Goal: Information Seeking & Learning: Check status

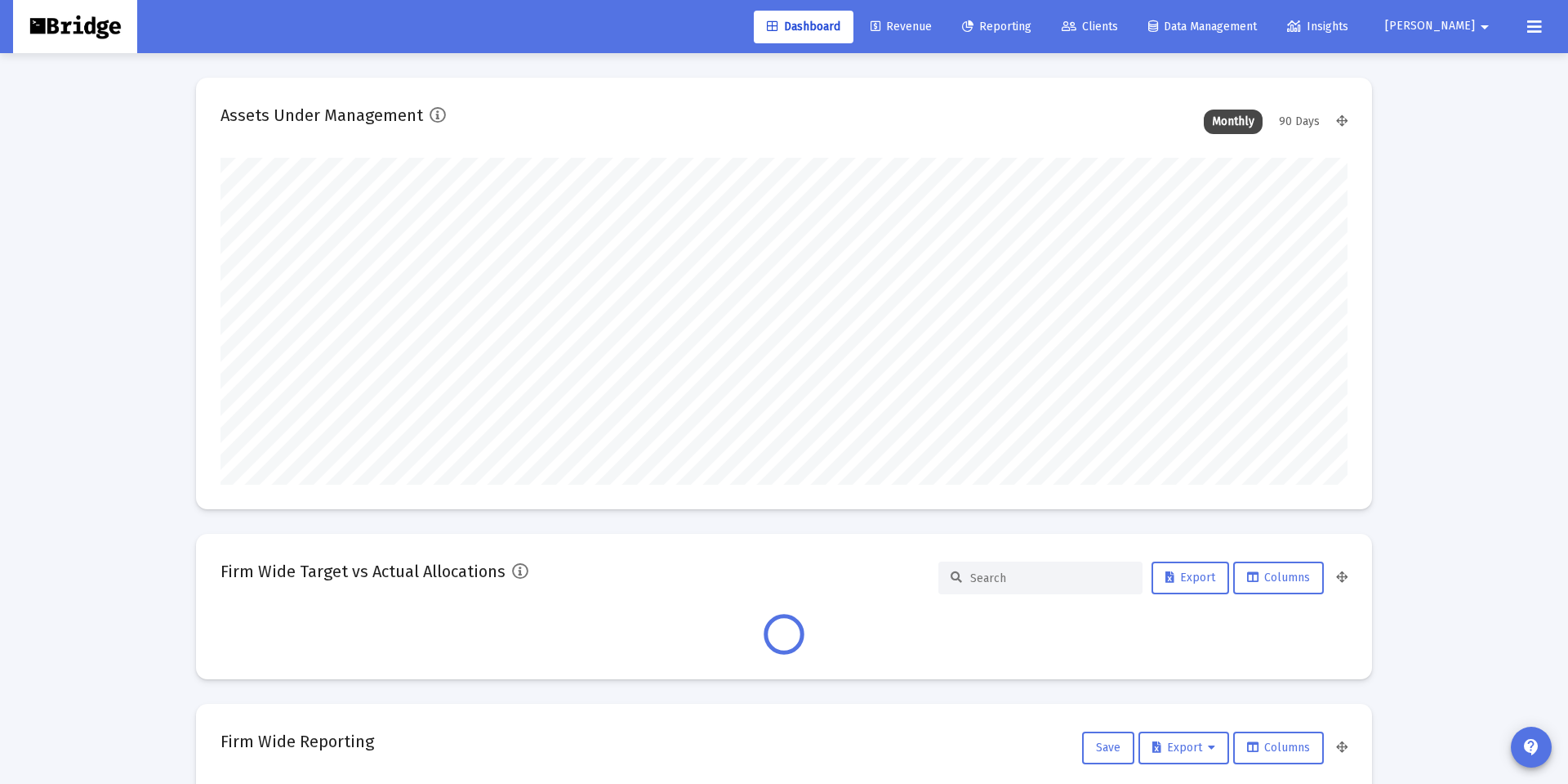
scroll to position [327, 1127]
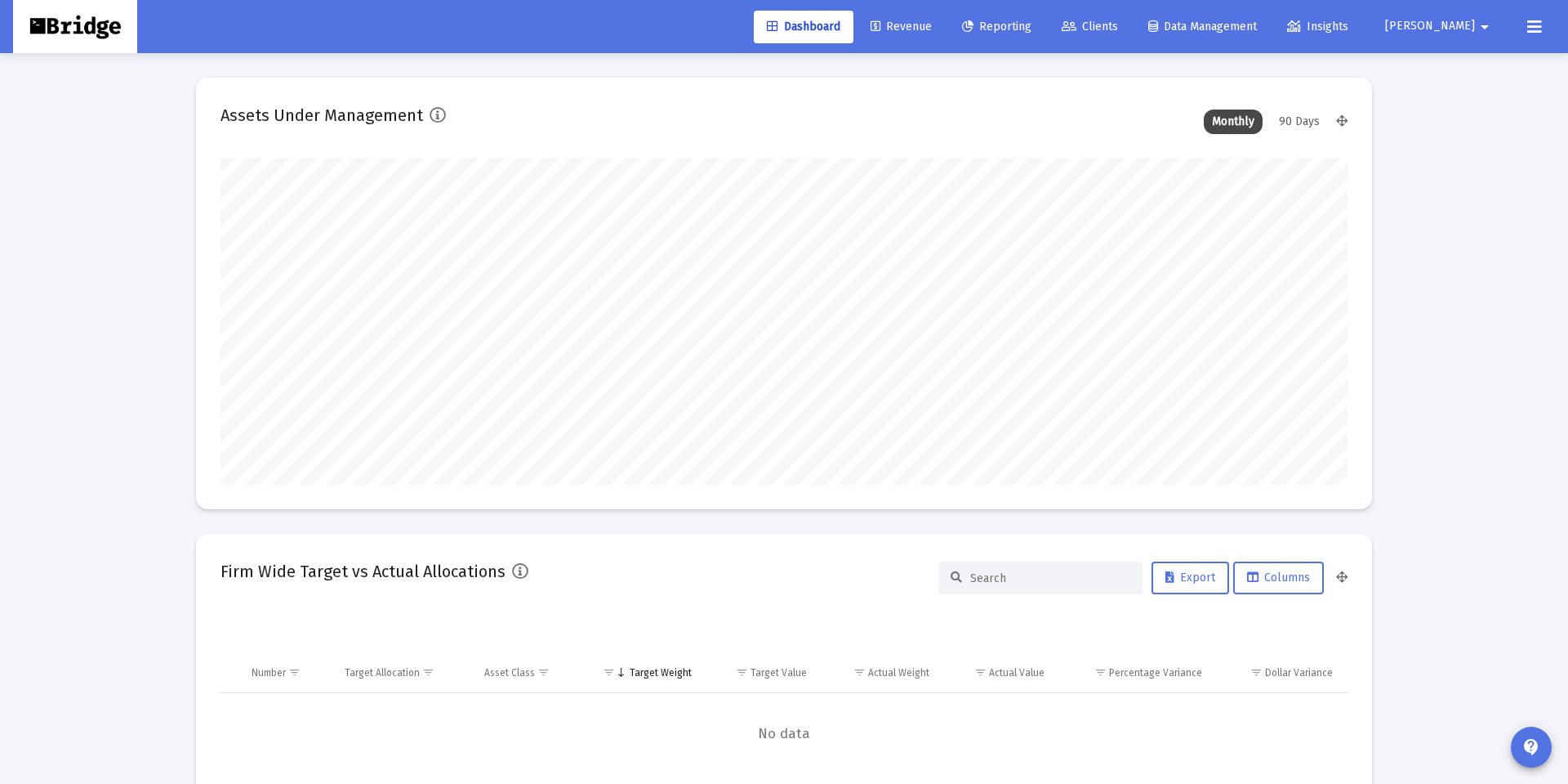
type input "[DATE]"
click at [1118, 29] on span "Clients" at bounding box center [1089, 26] width 56 height 14
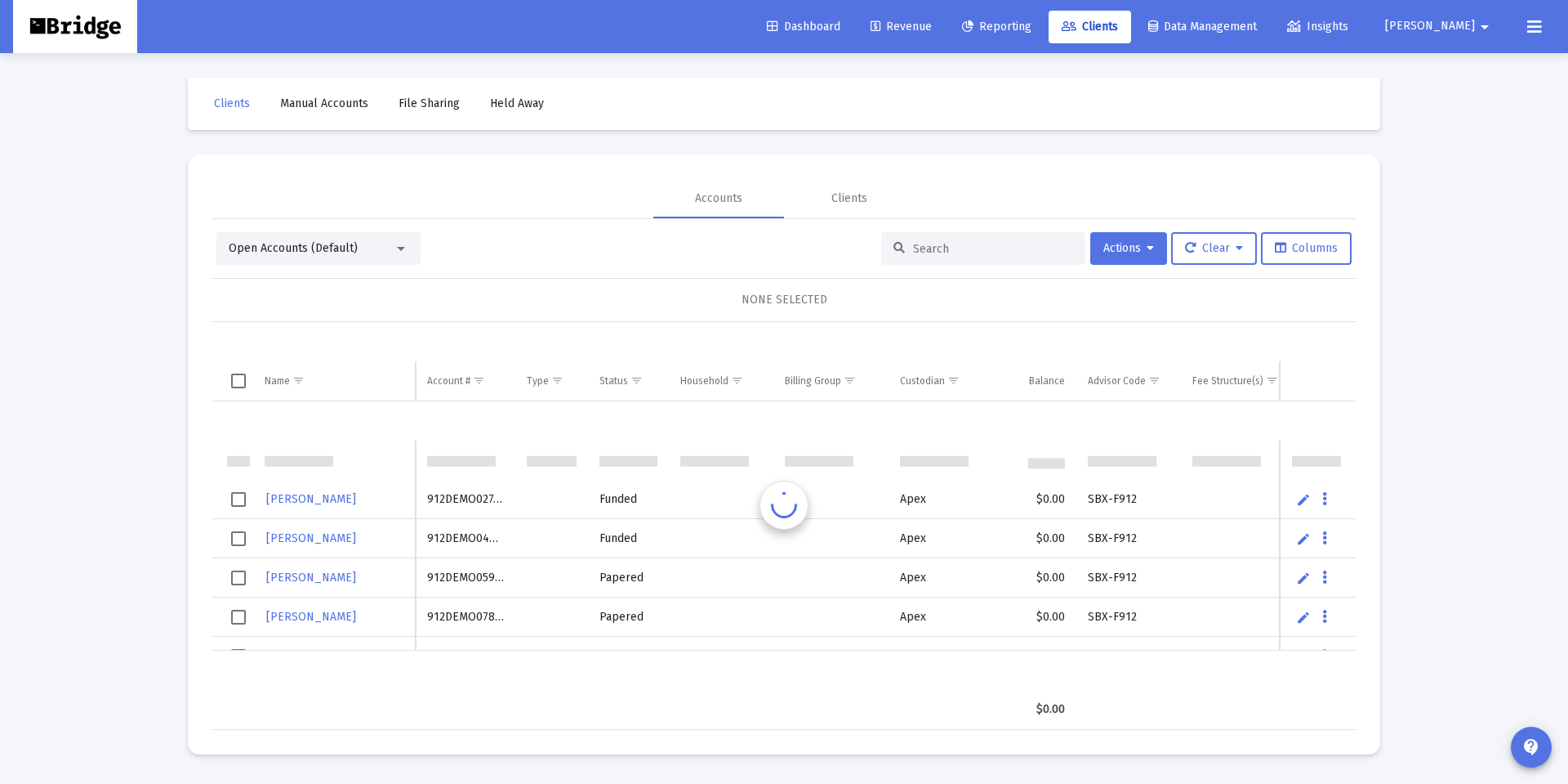
scroll to position [39, 0]
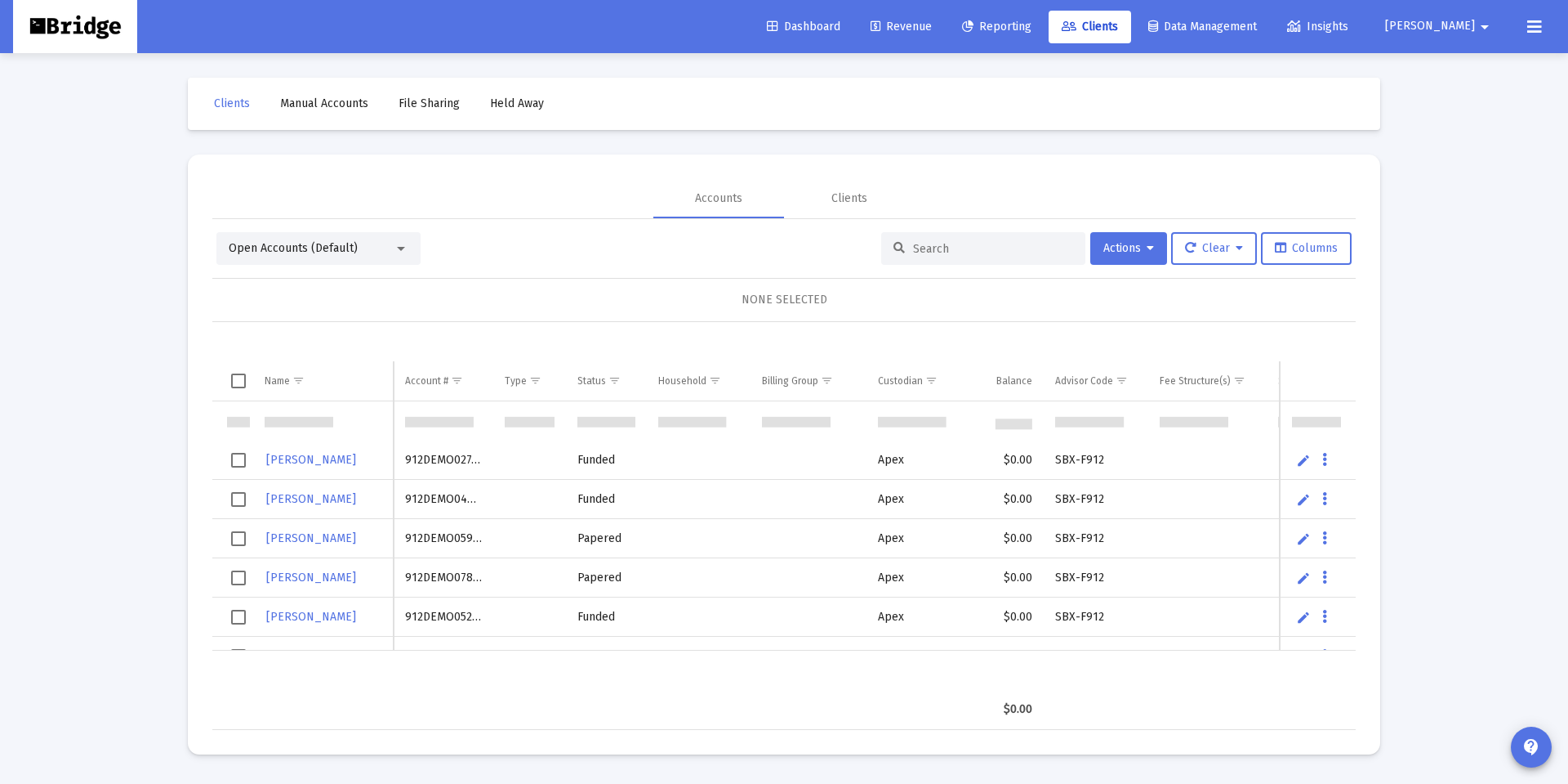
drag, startPoint x: 982, startPoint y: 243, endPoint x: 977, endPoint y: 260, distance: 17.7
click at [982, 246] on input at bounding box center [993, 249] width 160 height 14
paste input "8NJ05028"
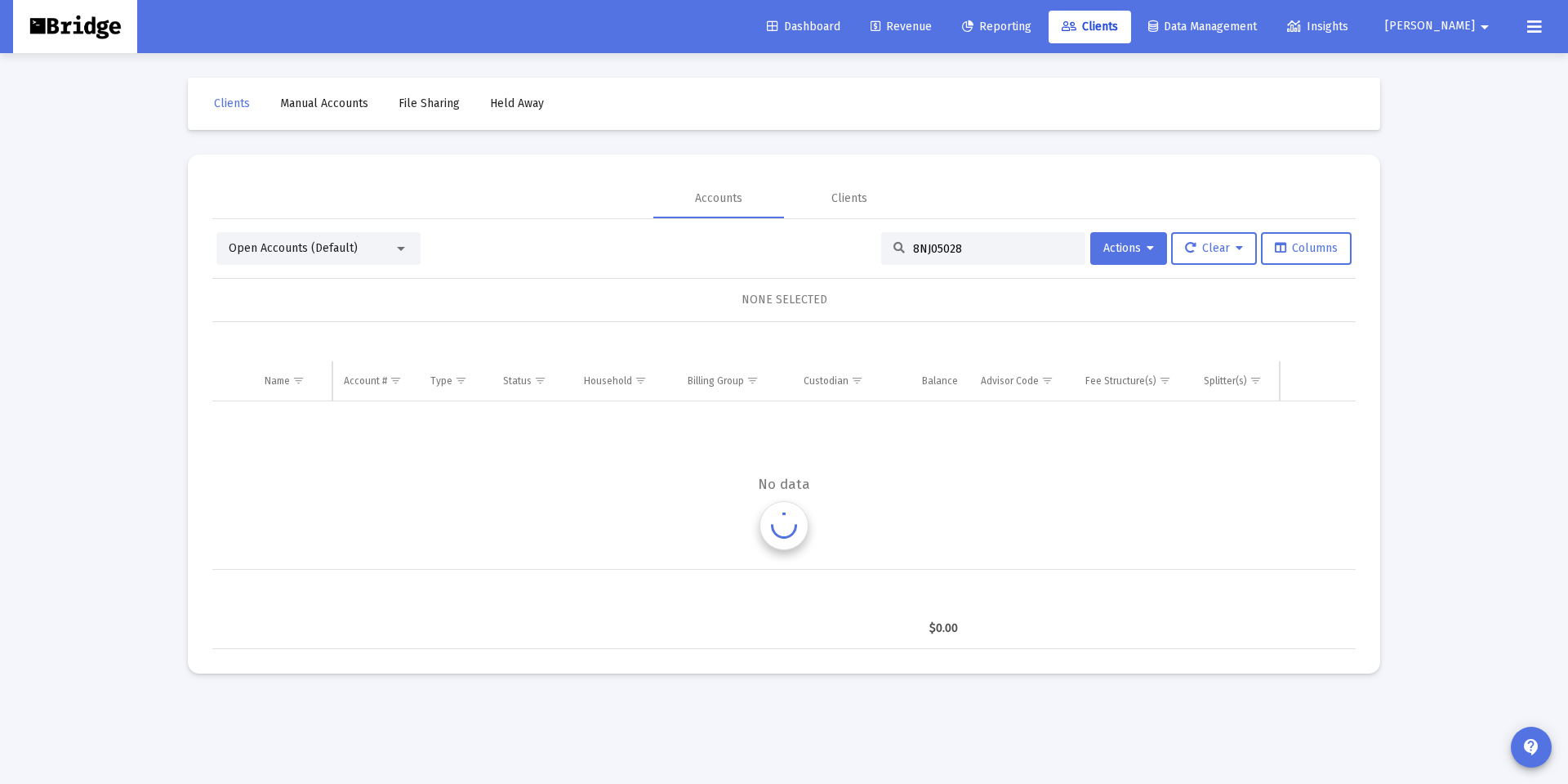
scroll to position [0, 0]
click at [385, 244] on div "Open Accounts (Default)" at bounding box center [311, 248] width 165 height 16
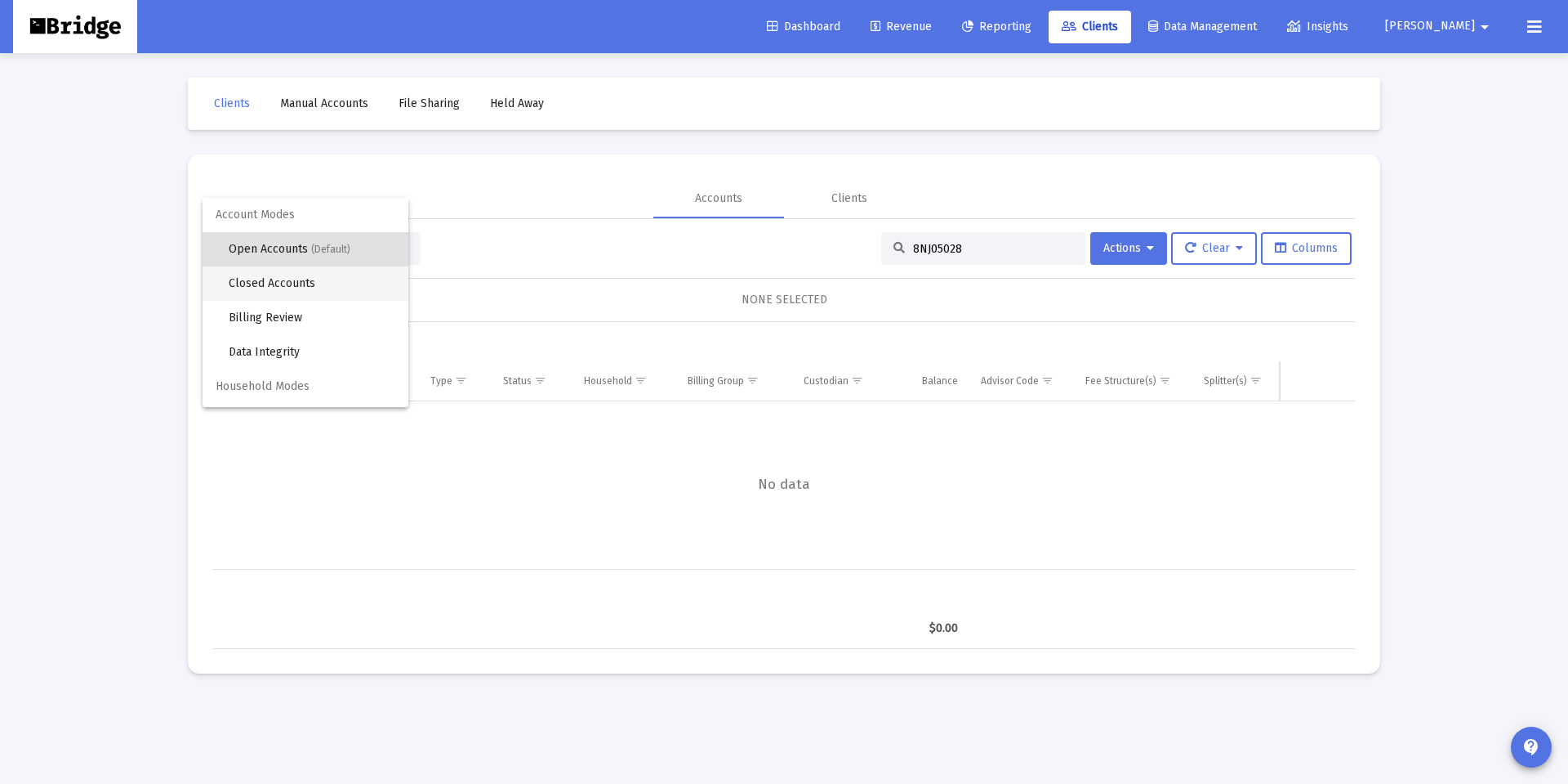
click at [343, 283] on span "Closed Accounts" at bounding box center [312, 283] width 166 height 34
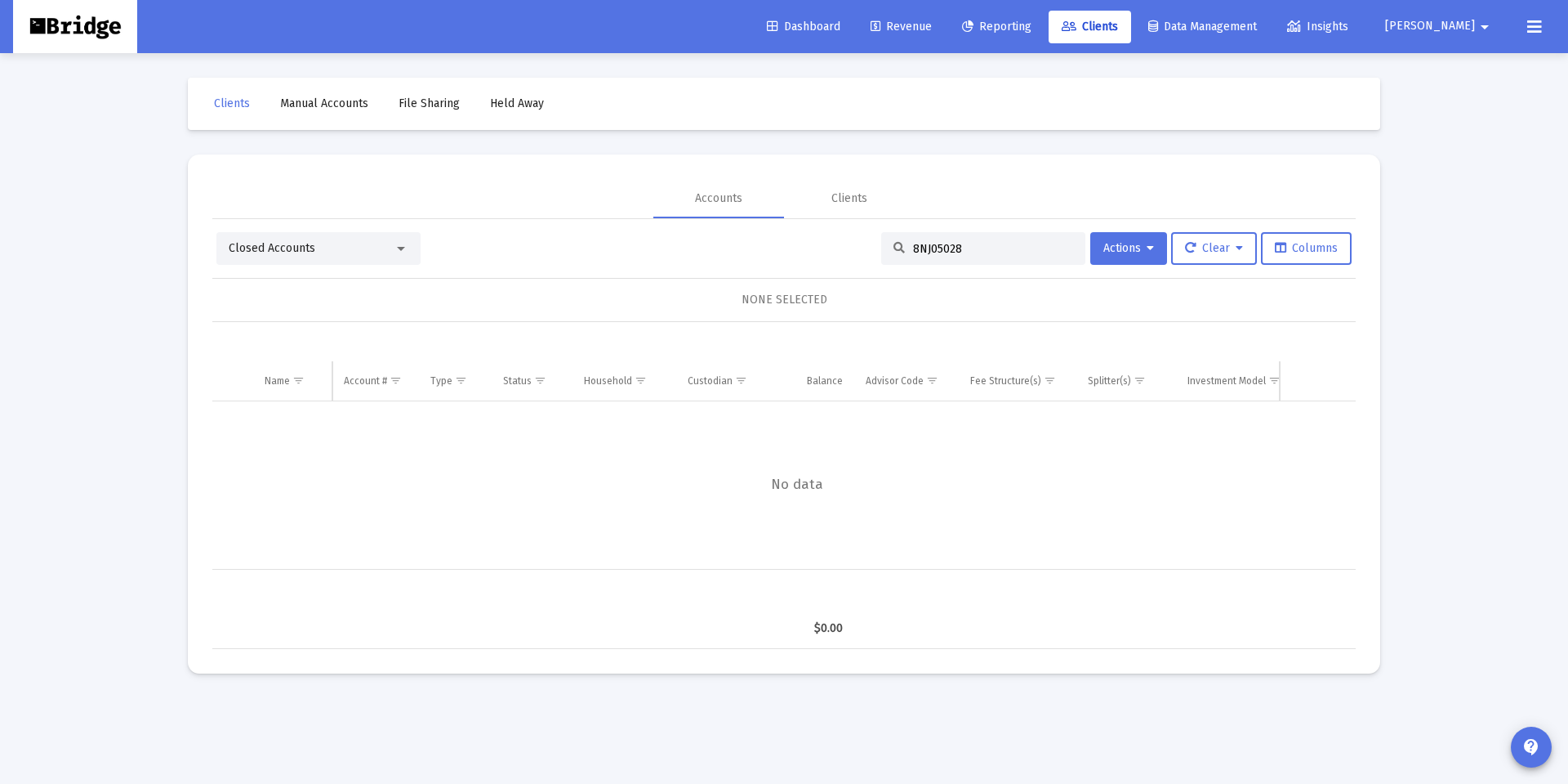
click at [965, 247] on input "8NJ05028" at bounding box center [993, 249] width 160 height 14
click at [964, 247] on input "8NJ05028" at bounding box center [993, 249] width 160 height 14
paste input
type input "8"
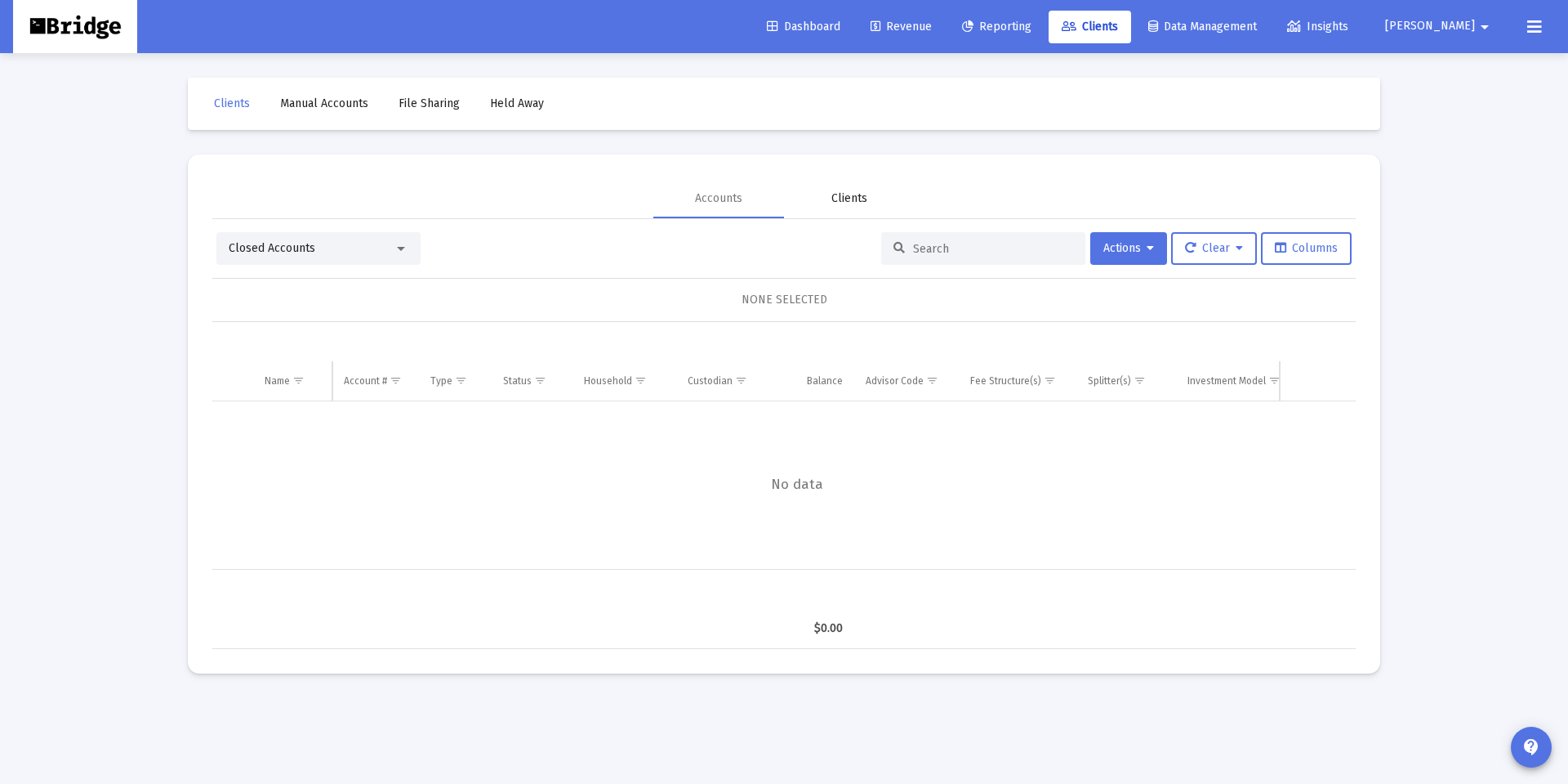
click at [839, 191] on div "Clients" at bounding box center [849, 198] width 36 height 16
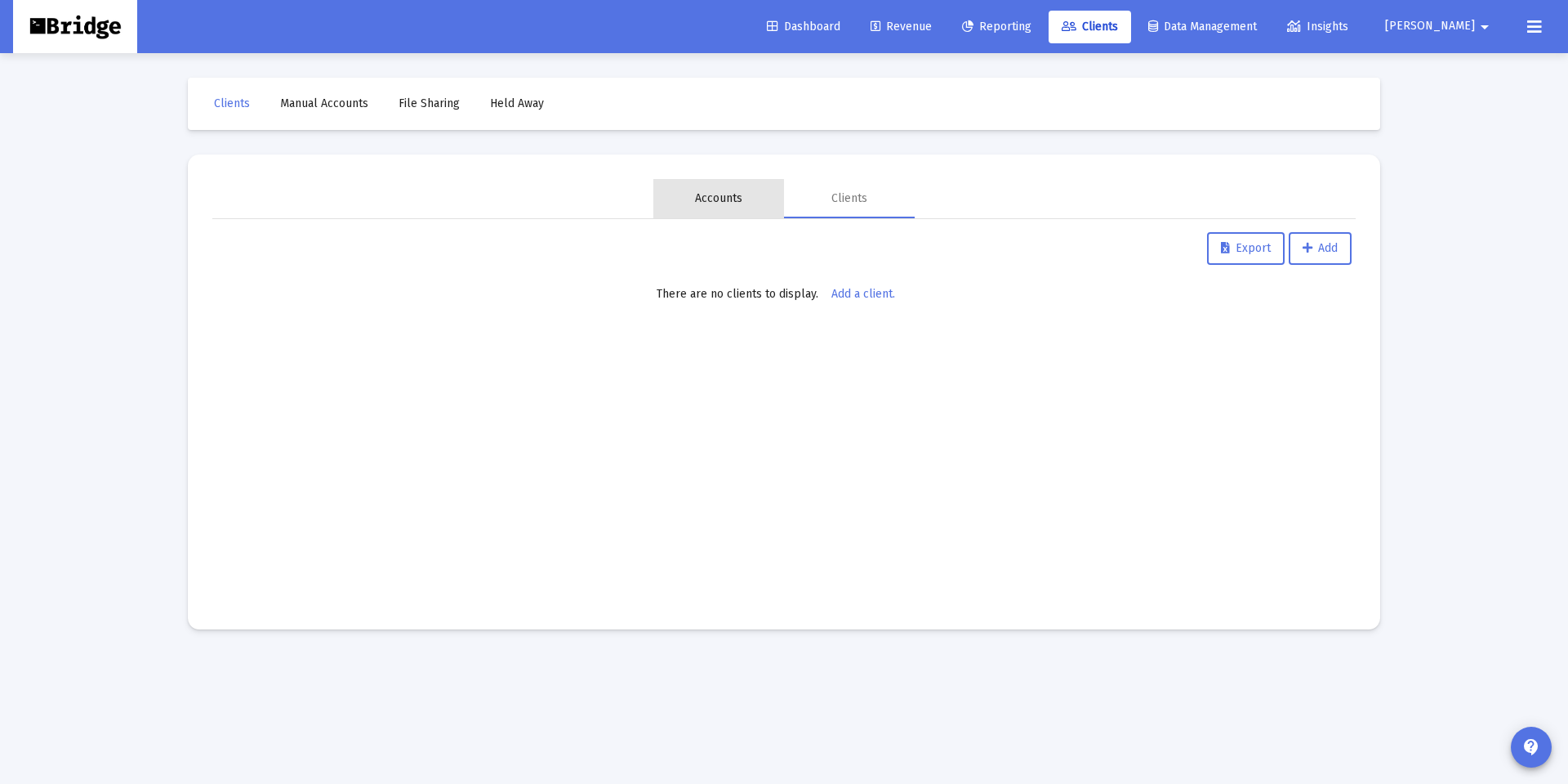
click at [695, 203] on div "Accounts" at bounding box center [719, 198] width 47 height 16
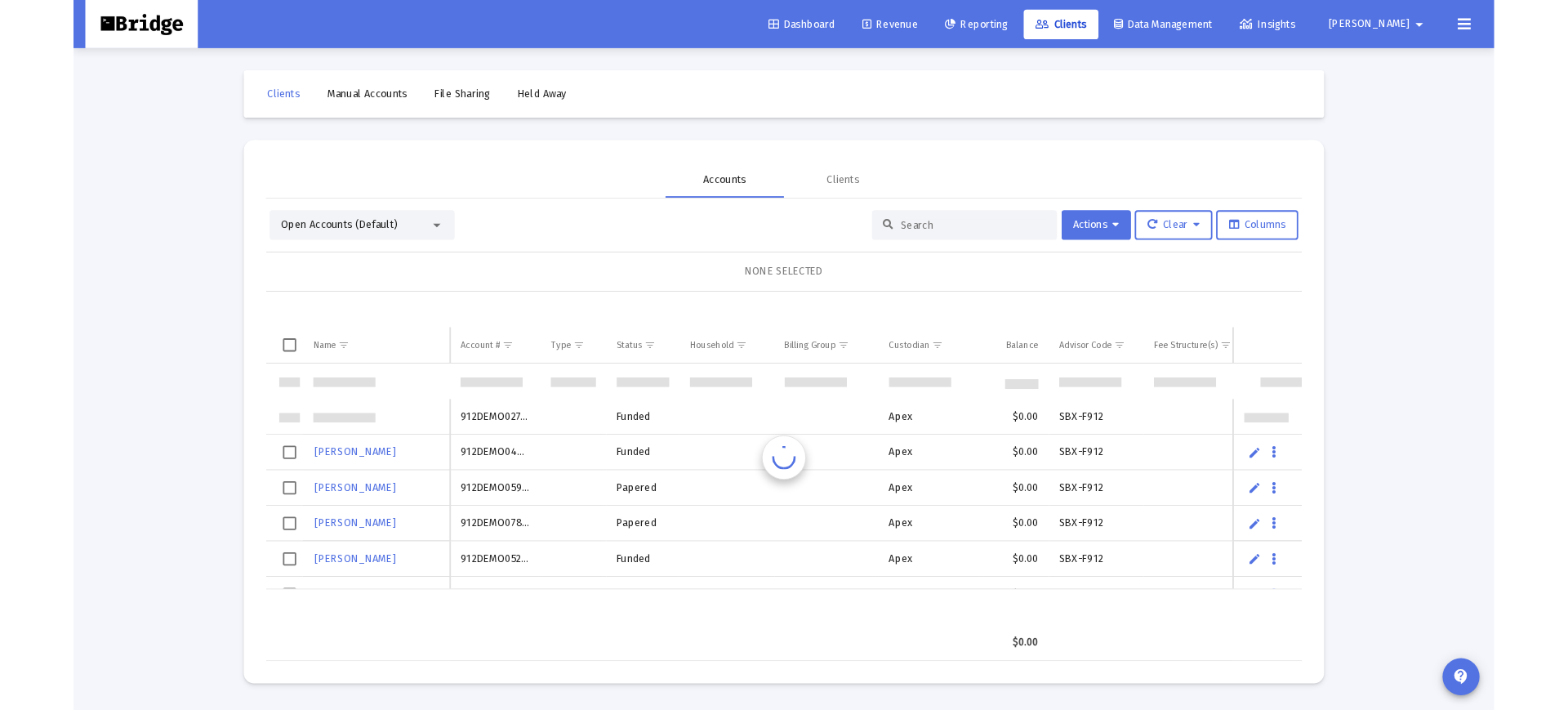
scroll to position [39, 0]
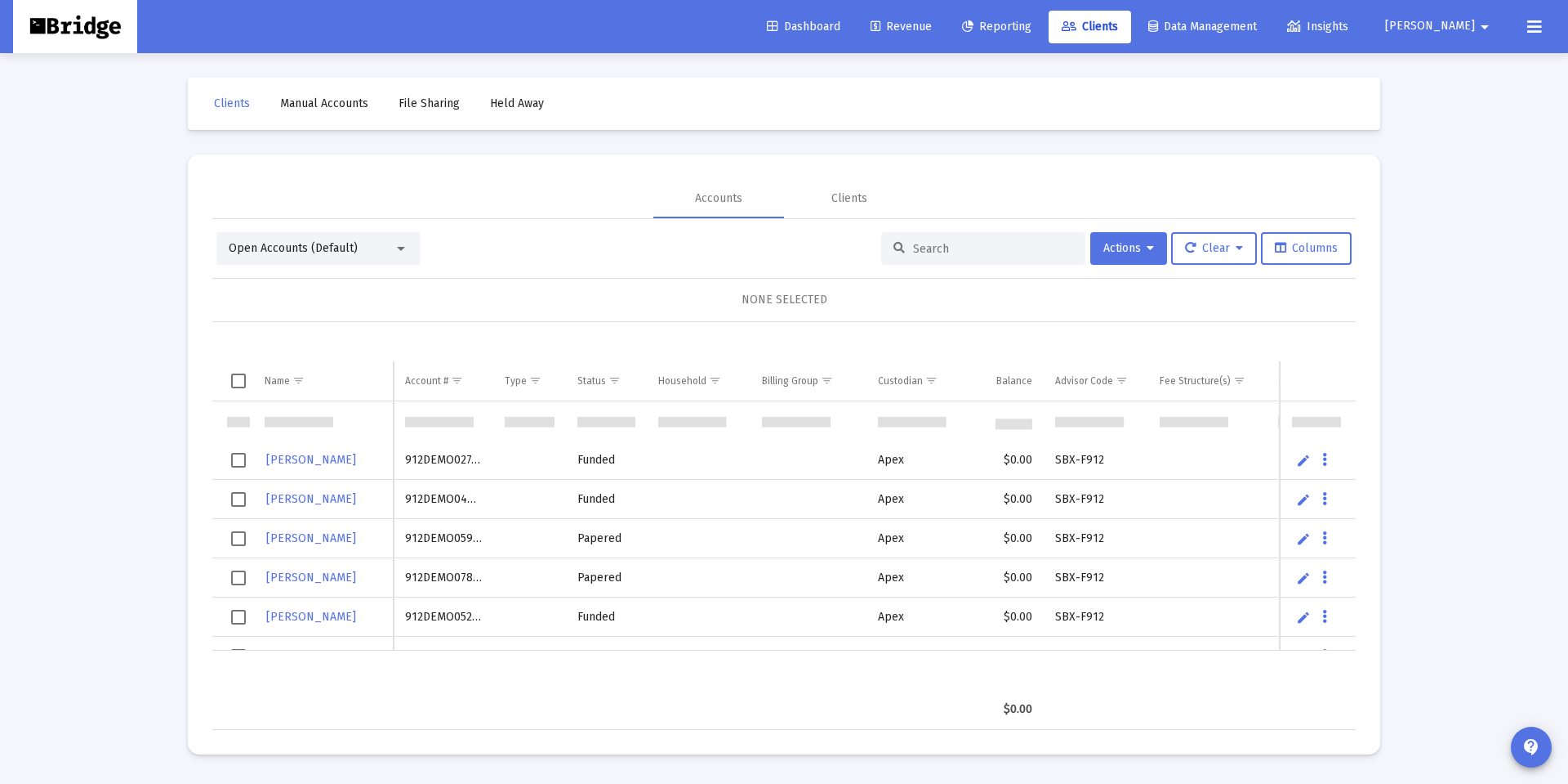
click at [379, 251] on div "Open Accounts (Default)" at bounding box center [311, 248] width 165 height 16
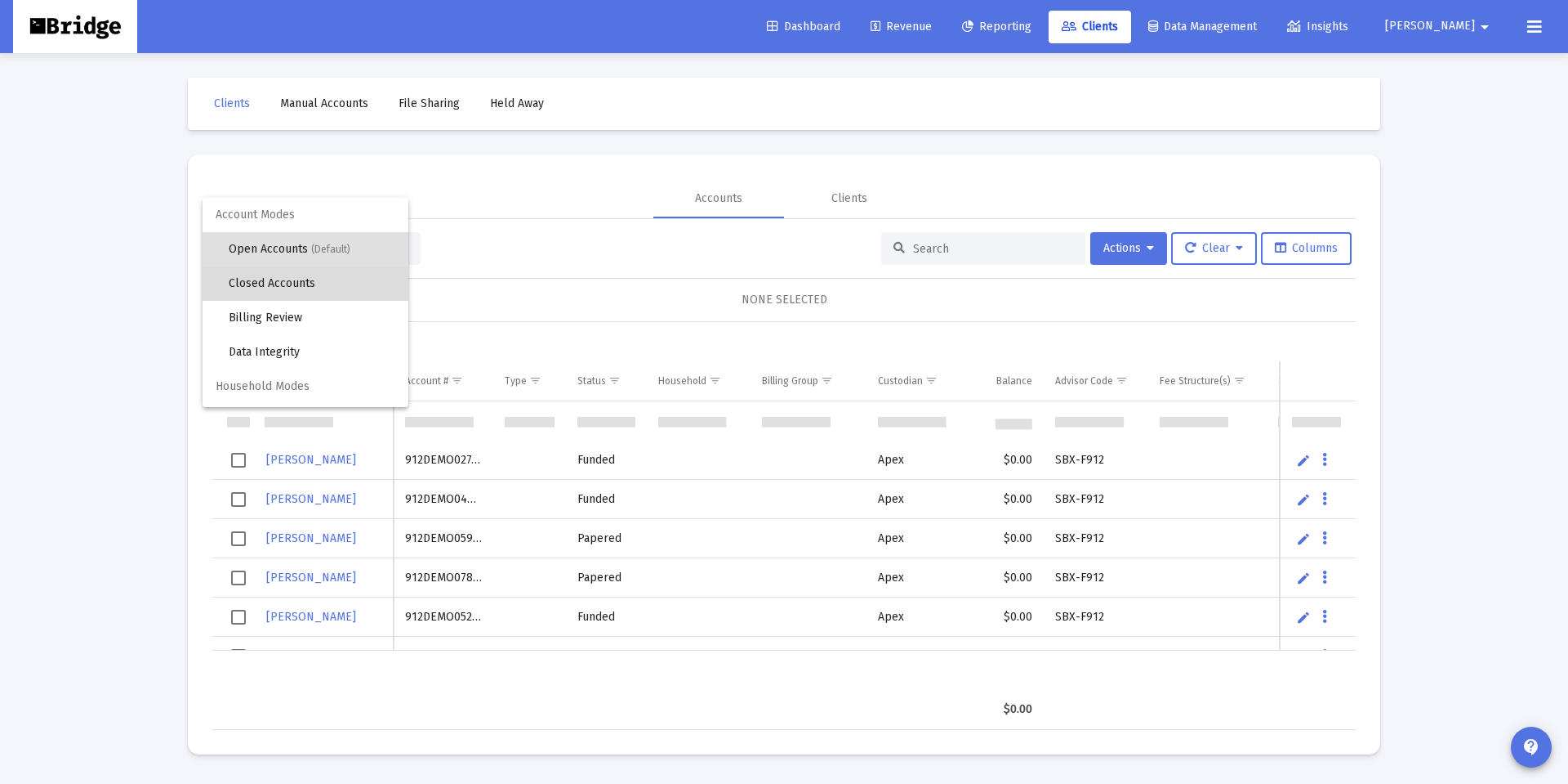
click at [282, 286] on span "Closed Accounts" at bounding box center [312, 283] width 166 height 34
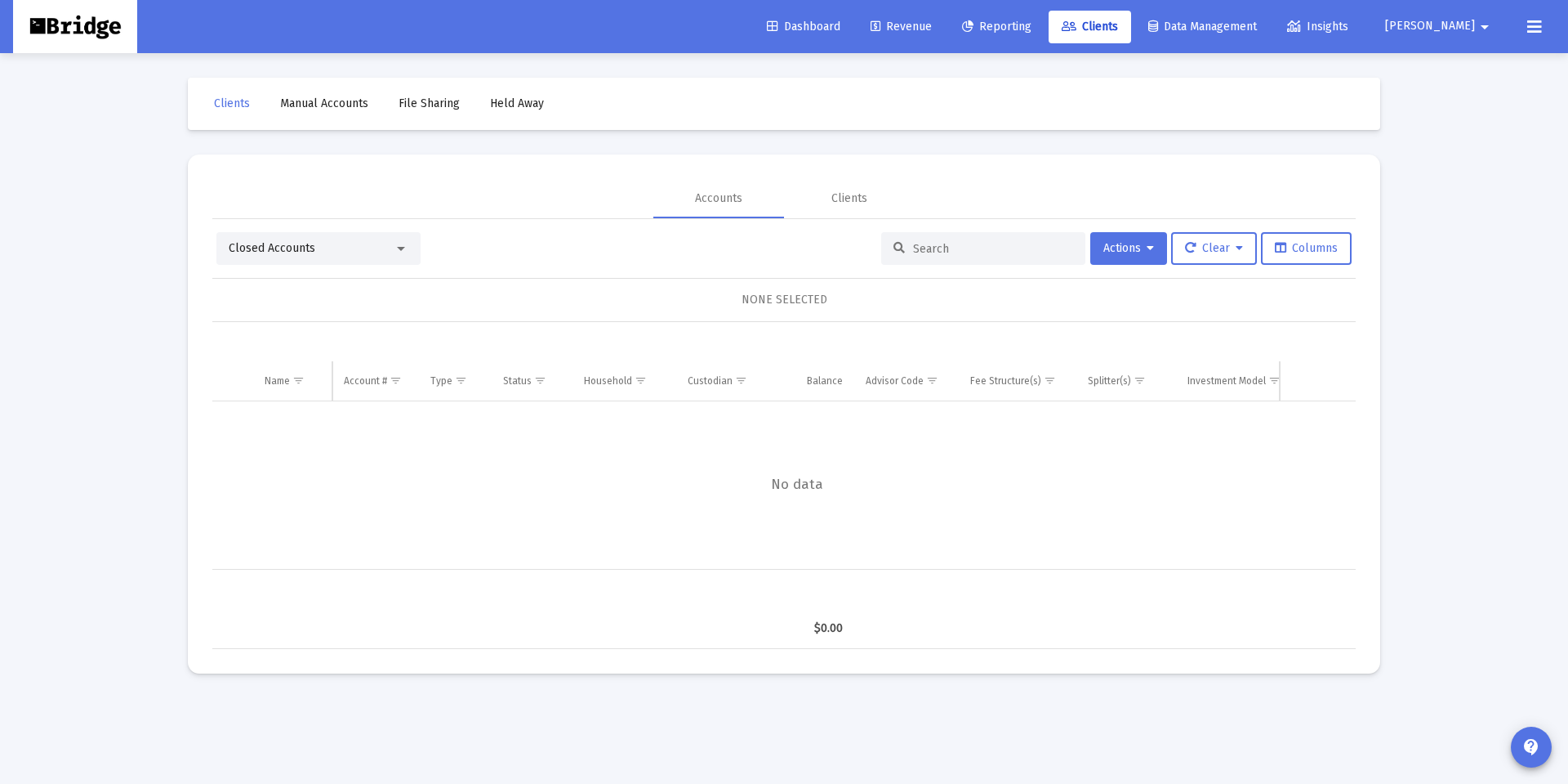
click at [957, 249] on input at bounding box center [993, 249] width 160 height 14
paste input "8NJ05028"
type input "8NJ05028"
click at [964, 192] on div "Accounts Clients" at bounding box center [784, 198] width 1144 height 39
click at [952, 253] on input "8NJ05028" at bounding box center [993, 249] width 160 height 14
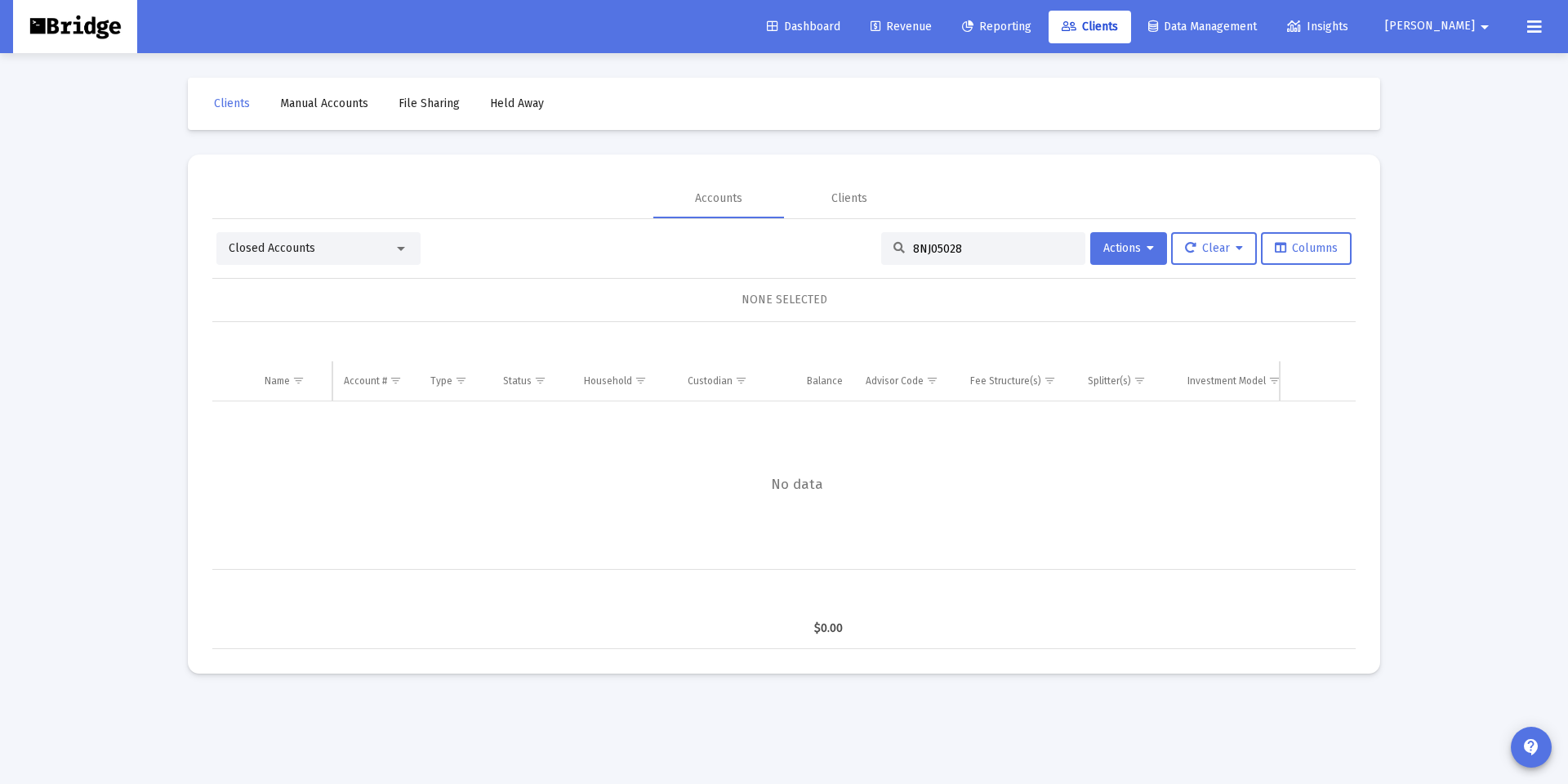
click at [952, 253] on input "8NJ05028" at bounding box center [993, 249] width 160 height 14
click at [343, 246] on div "Closed Accounts" at bounding box center [311, 248] width 165 height 16
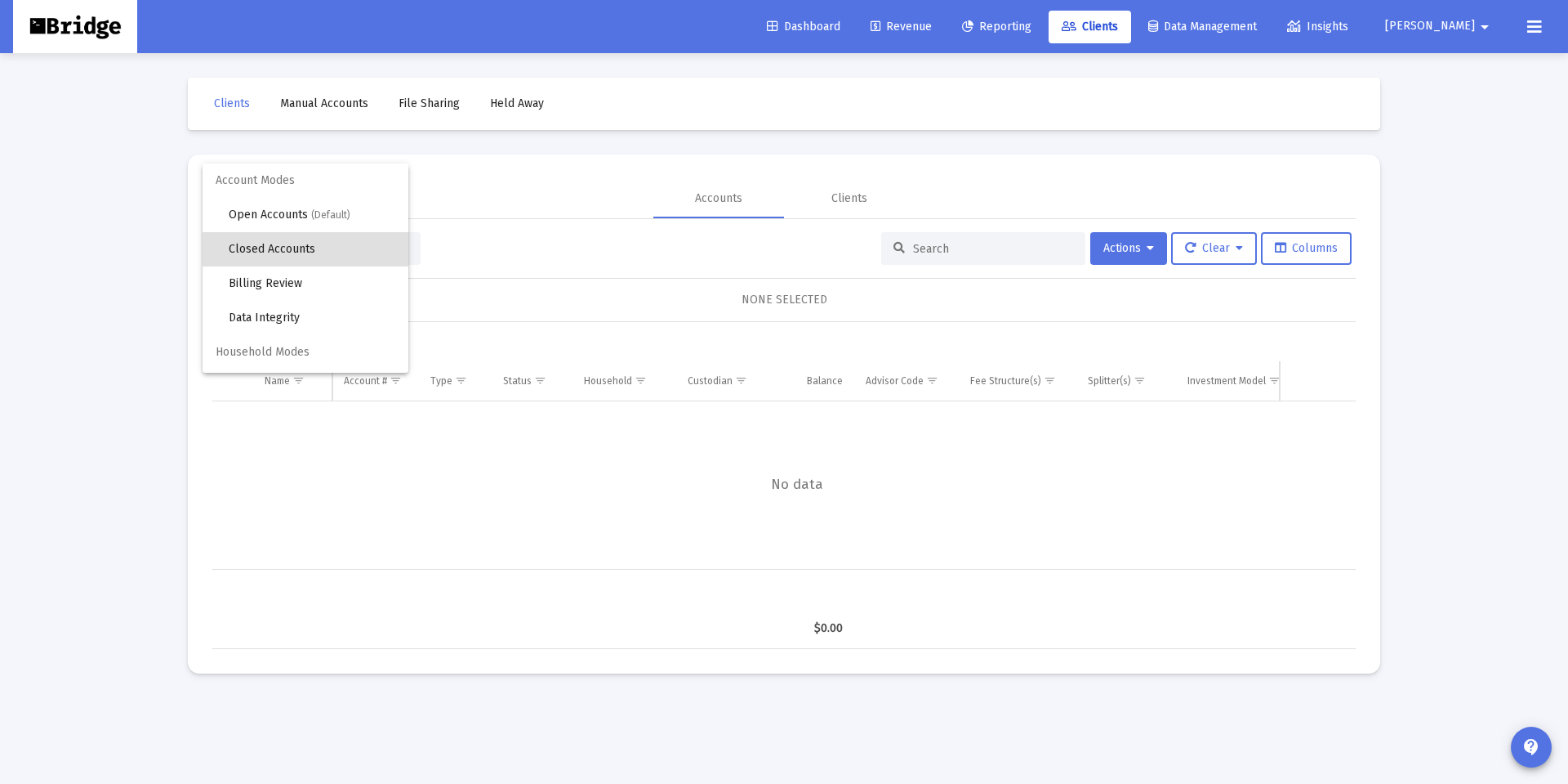
drag, startPoint x: 517, startPoint y: 254, endPoint x: 532, endPoint y: 297, distance: 45.5
click at [517, 255] on div at bounding box center [784, 392] width 1568 height 784
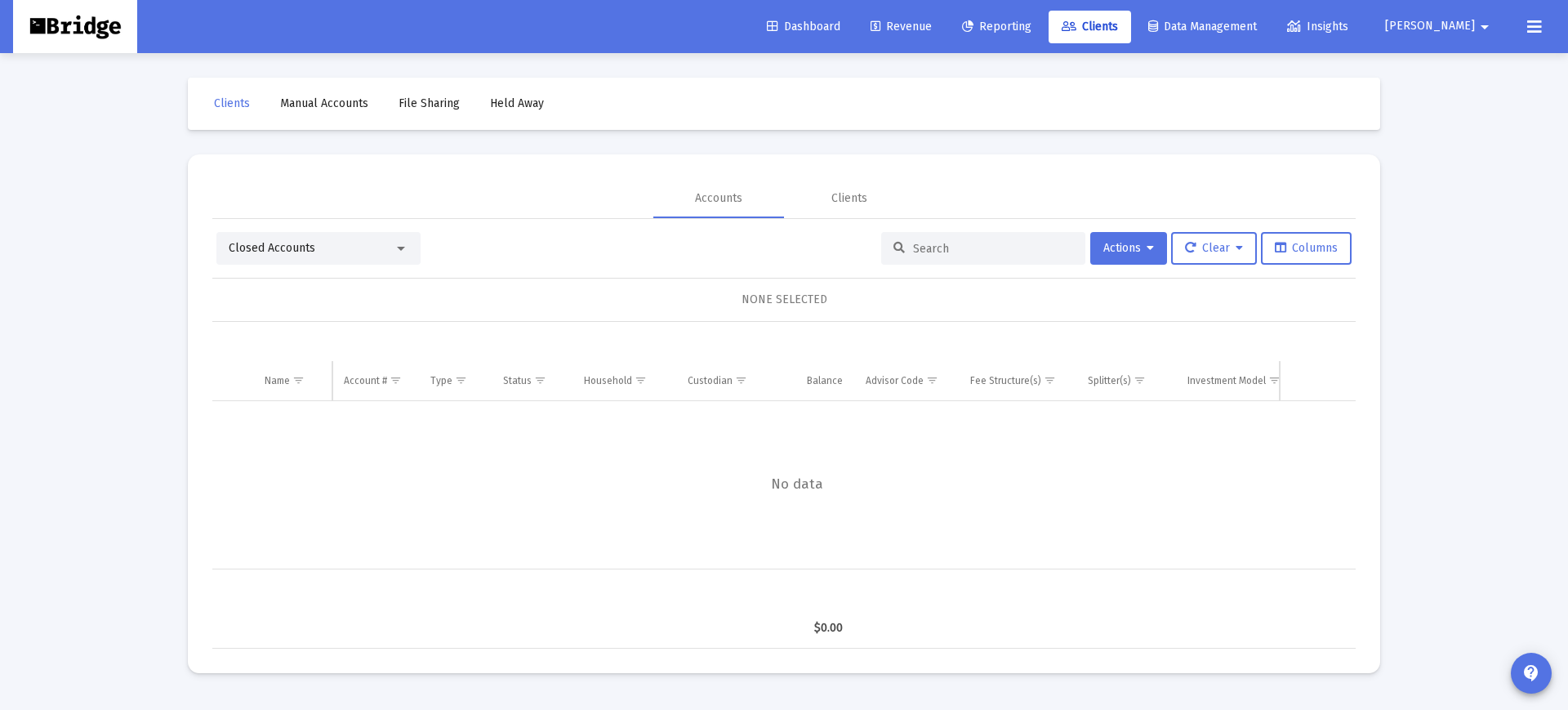
click at [921, 253] on input at bounding box center [993, 249] width 160 height 14
paste input "87400825"
click at [369, 250] on div "Closed Accounts" at bounding box center [311, 248] width 165 height 16
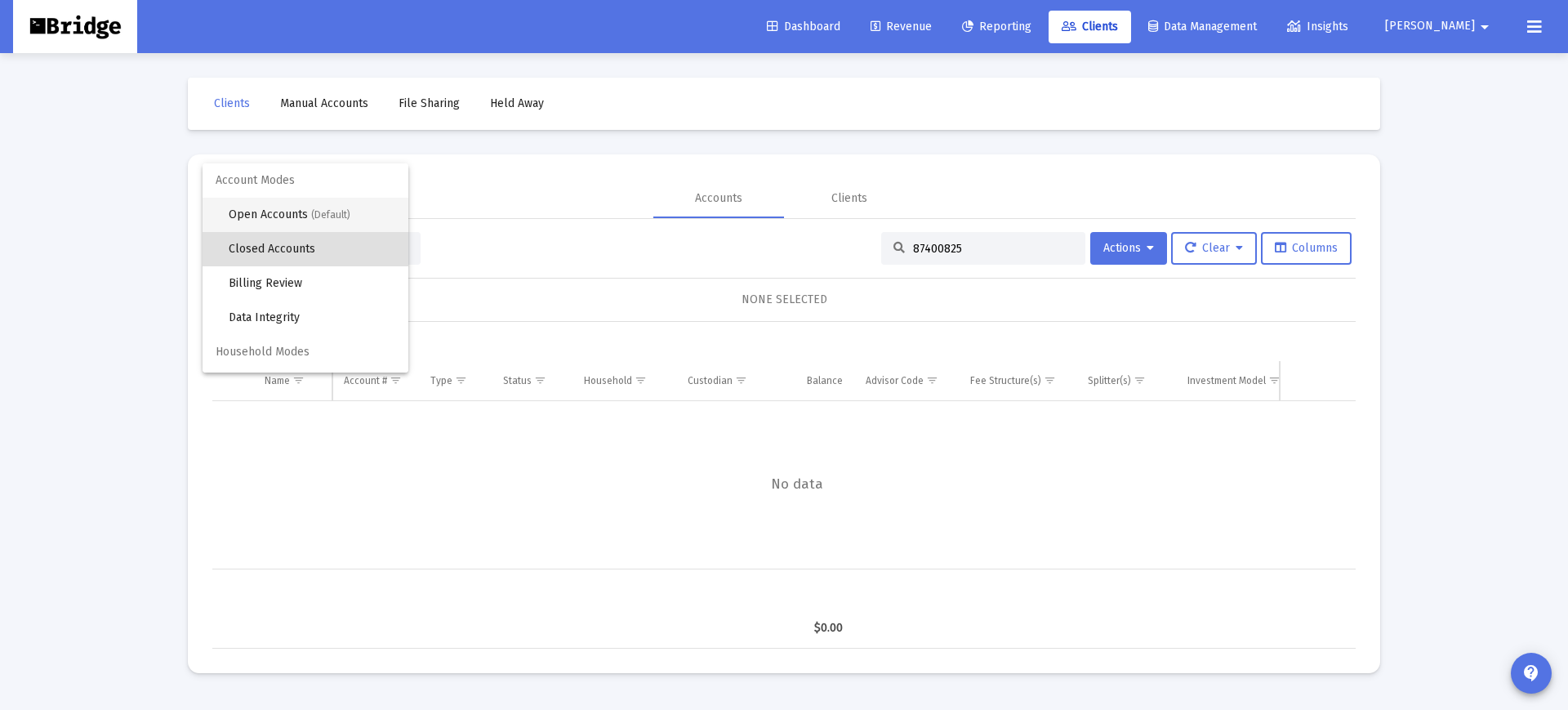
click at [302, 212] on span "Open Accounts (Default)" at bounding box center [312, 214] width 166 height 34
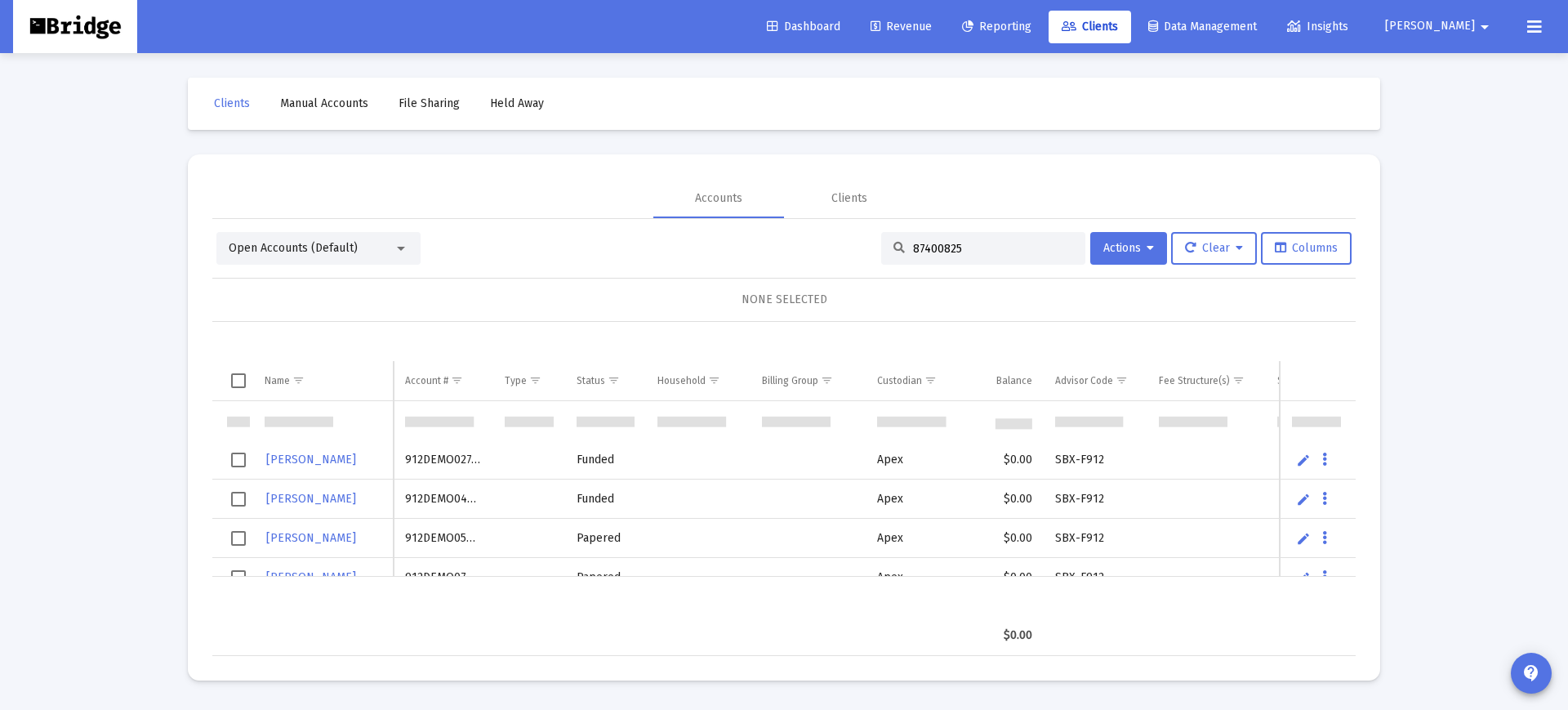
click at [930, 243] on input "87400825" at bounding box center [993, 249] width 160 height 14
drag, startPoint x: 930, startPoint y: 243, endPoint x: 966, endPoint y: 259, distance: 39.4
click at [930, 243] on input "87400825" at bounding box center [993, 249] width 160 height 14
paste input
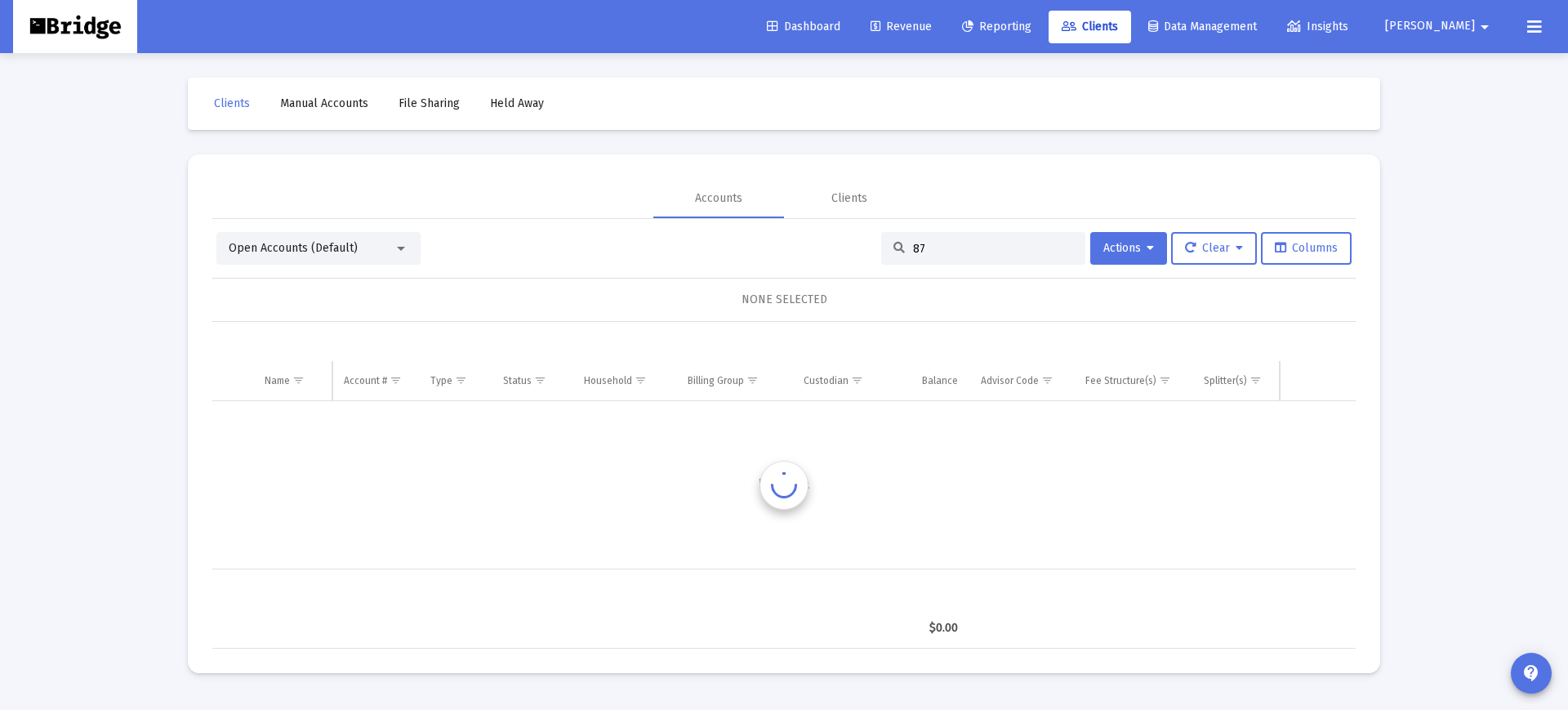
type input "8"
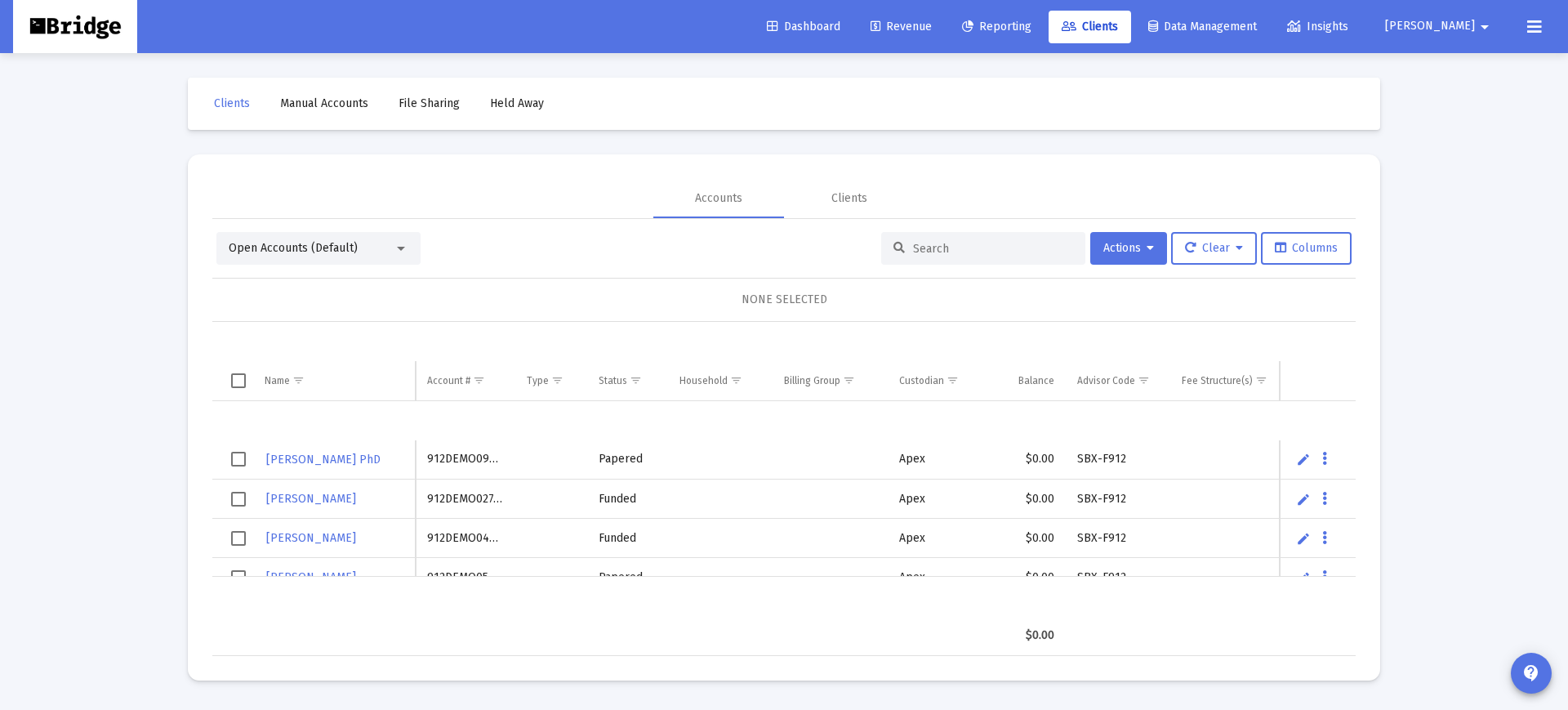
paste input "87400825"
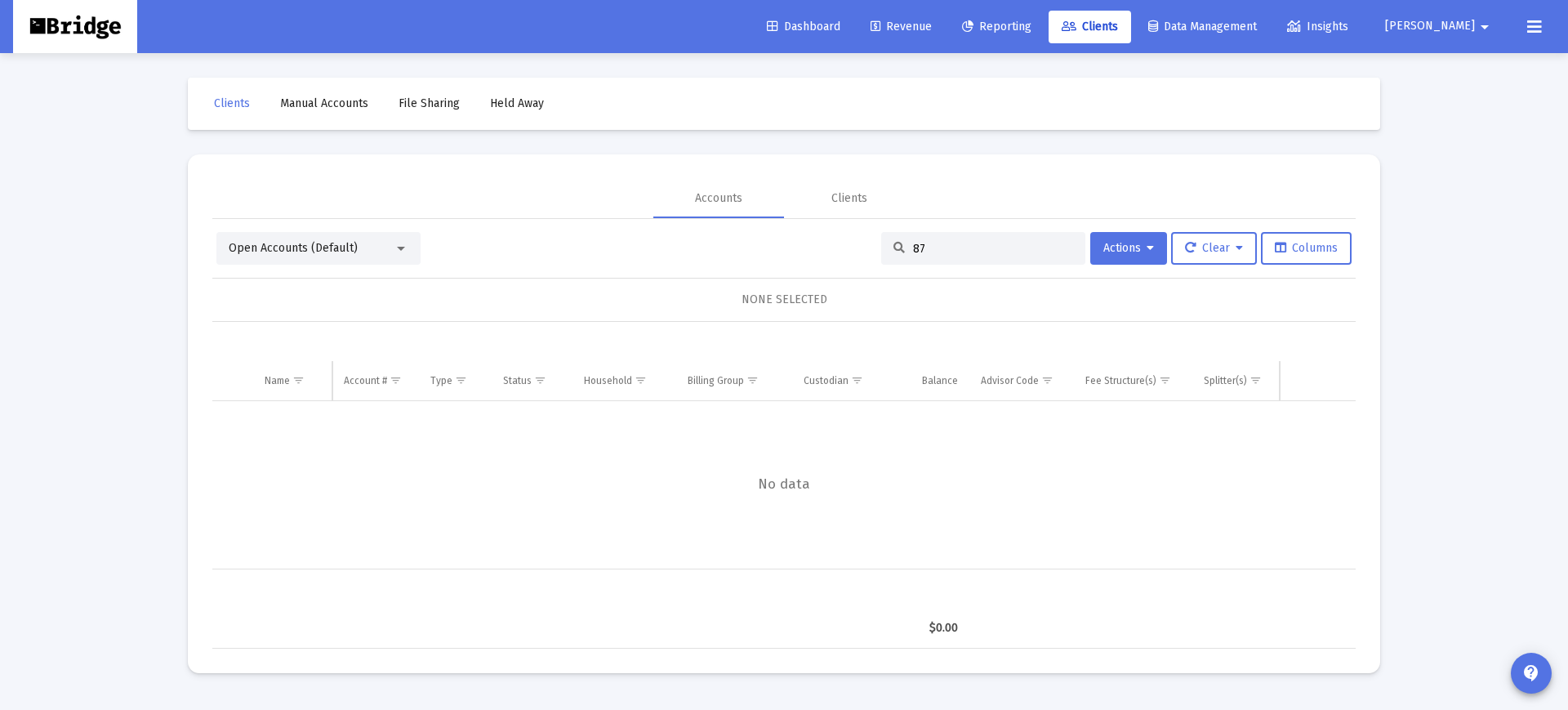
type input "8"
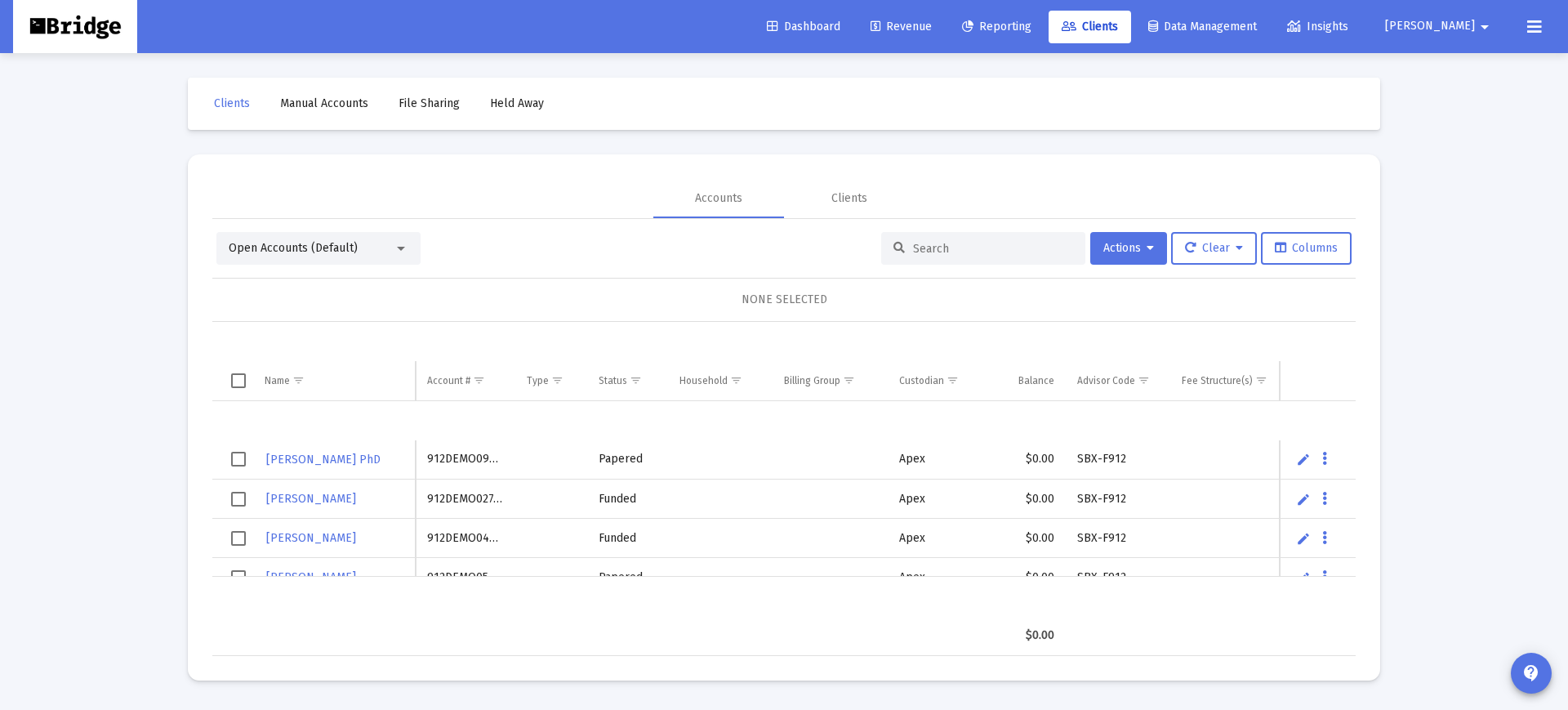
click at [1476, 27] on mat-icon "arrow_drop_down" at bounding box center [1484, 27] width 19 height 33
click at [1473, 108] on button "Logout" at bounding box center [1470, 108] width 97 height 39
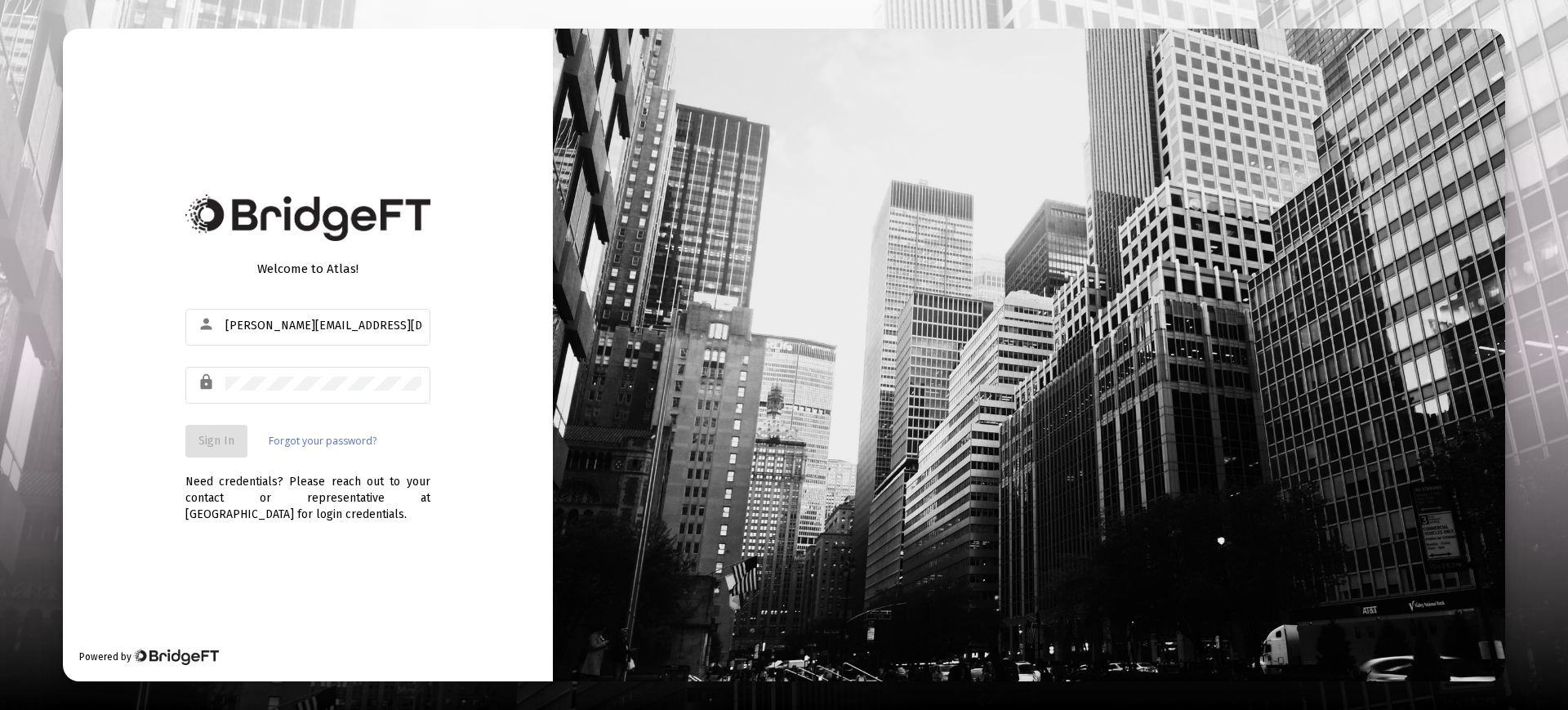
type input "s.clavijo@zoefin.com"
click at [211, 444] on span "Sign In" at bounding box center [216, 440] width 36 height 14
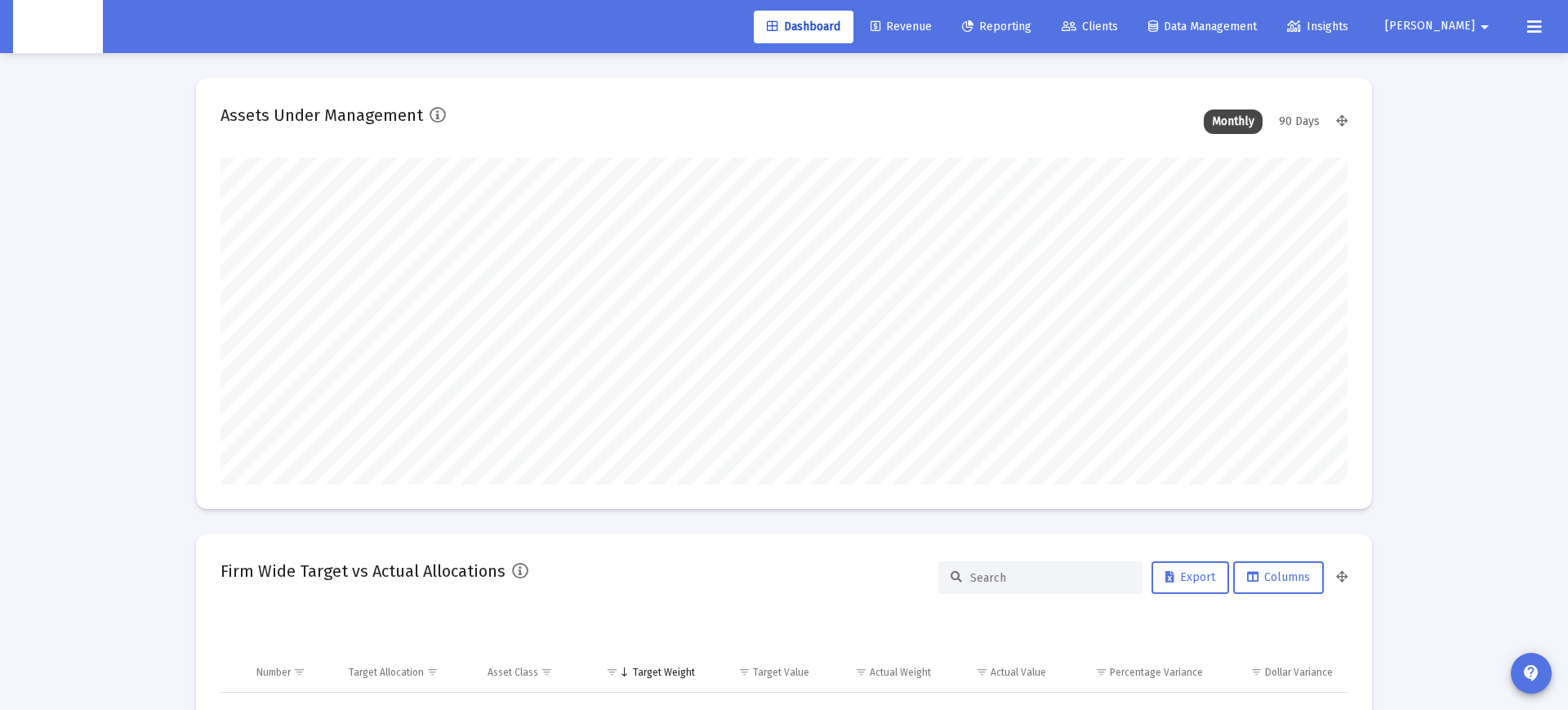
scroll to position [327, 607]
click at [1109, 23] on link "Clients" at bounding box center [1090, 27] width 82 height 33
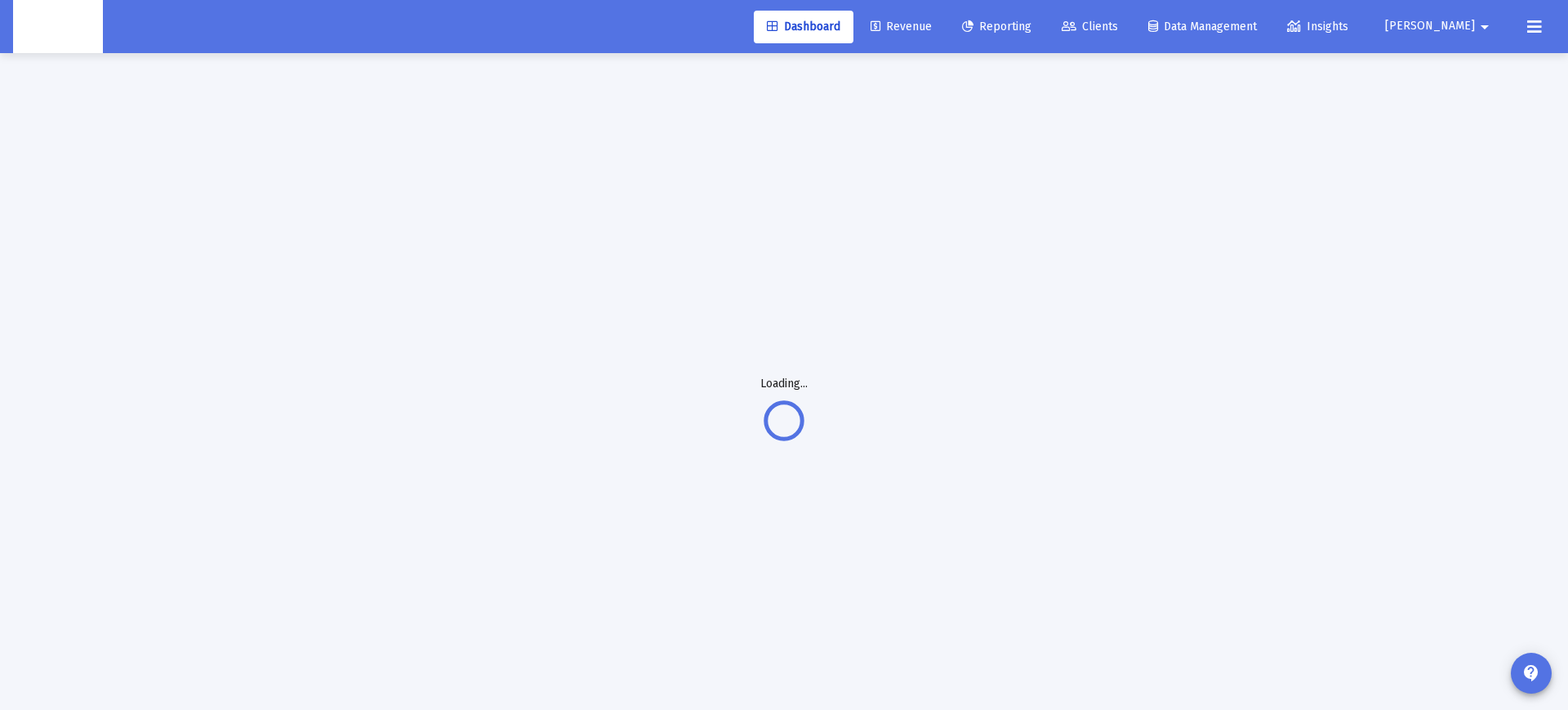
scroll to position [0, 0]
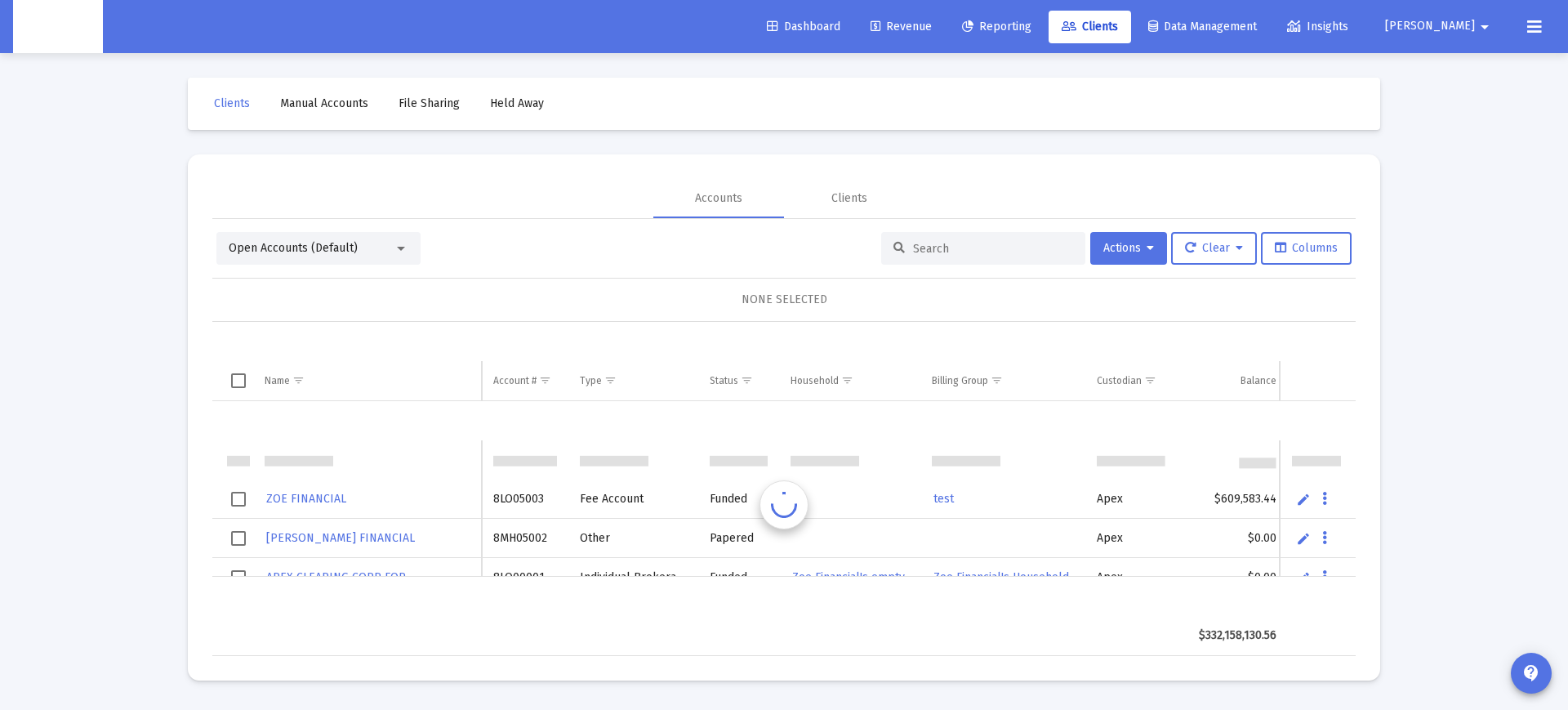
scroll to position [39, 0]
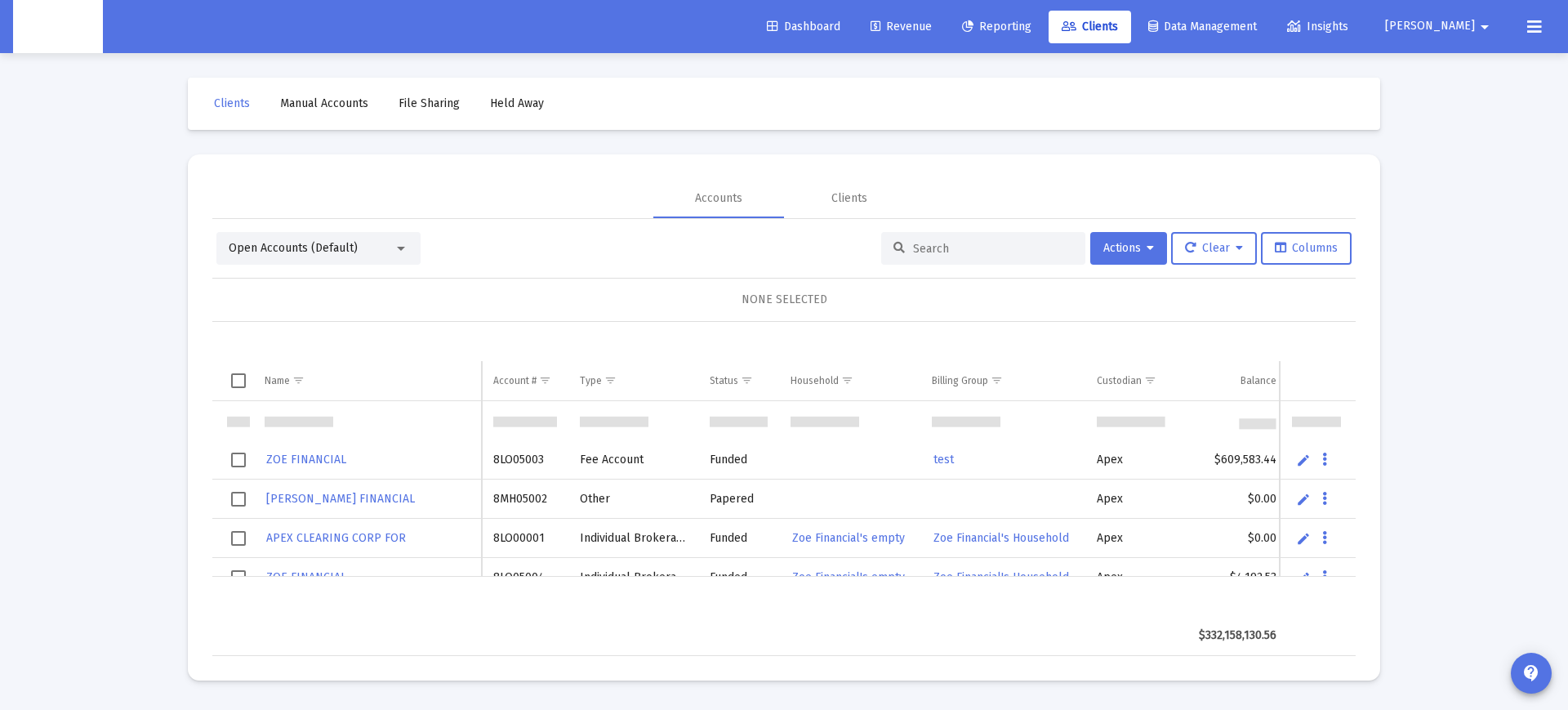
click at [983, 249] on input at bounding box center [993, 249] width 160 height 14
paste input "8MK05105"
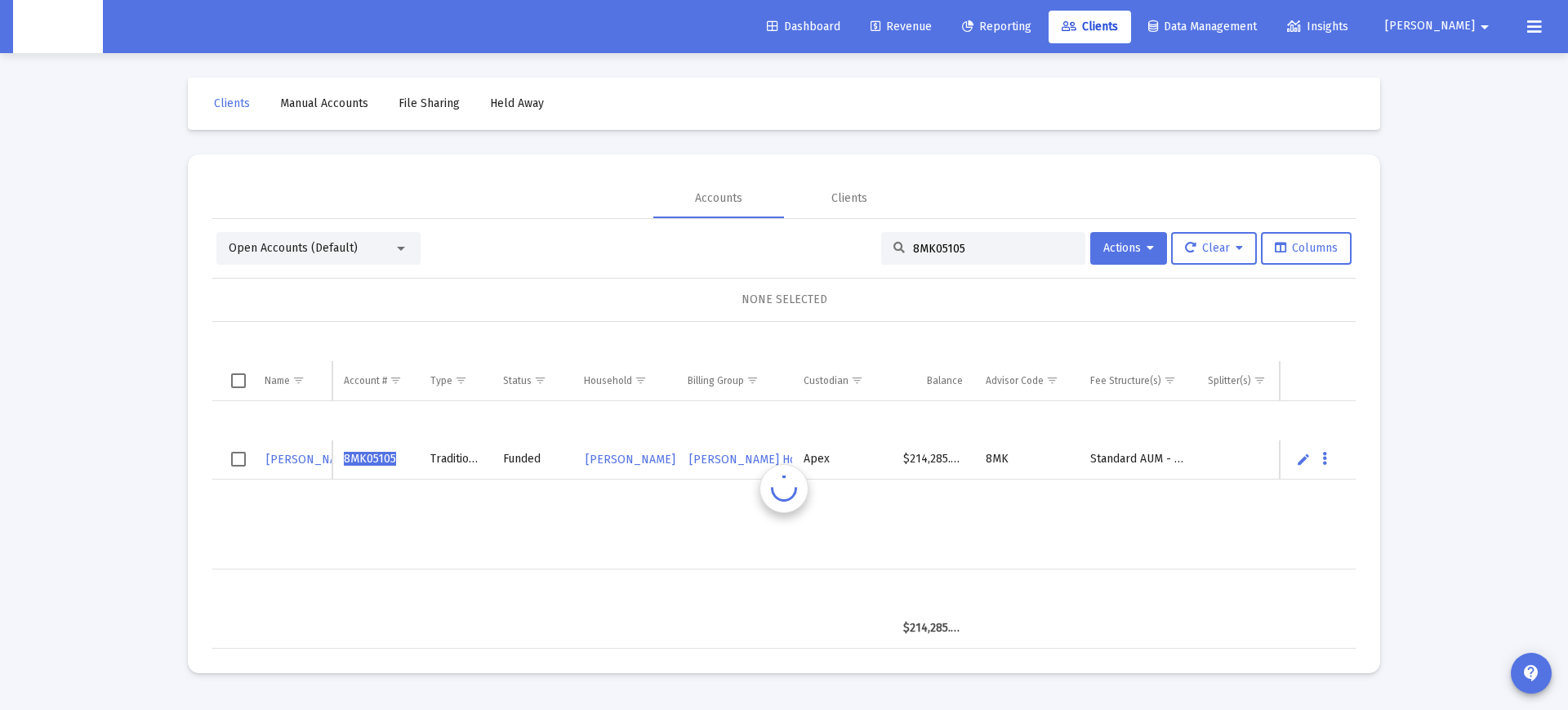
scroll to position [0, 0]
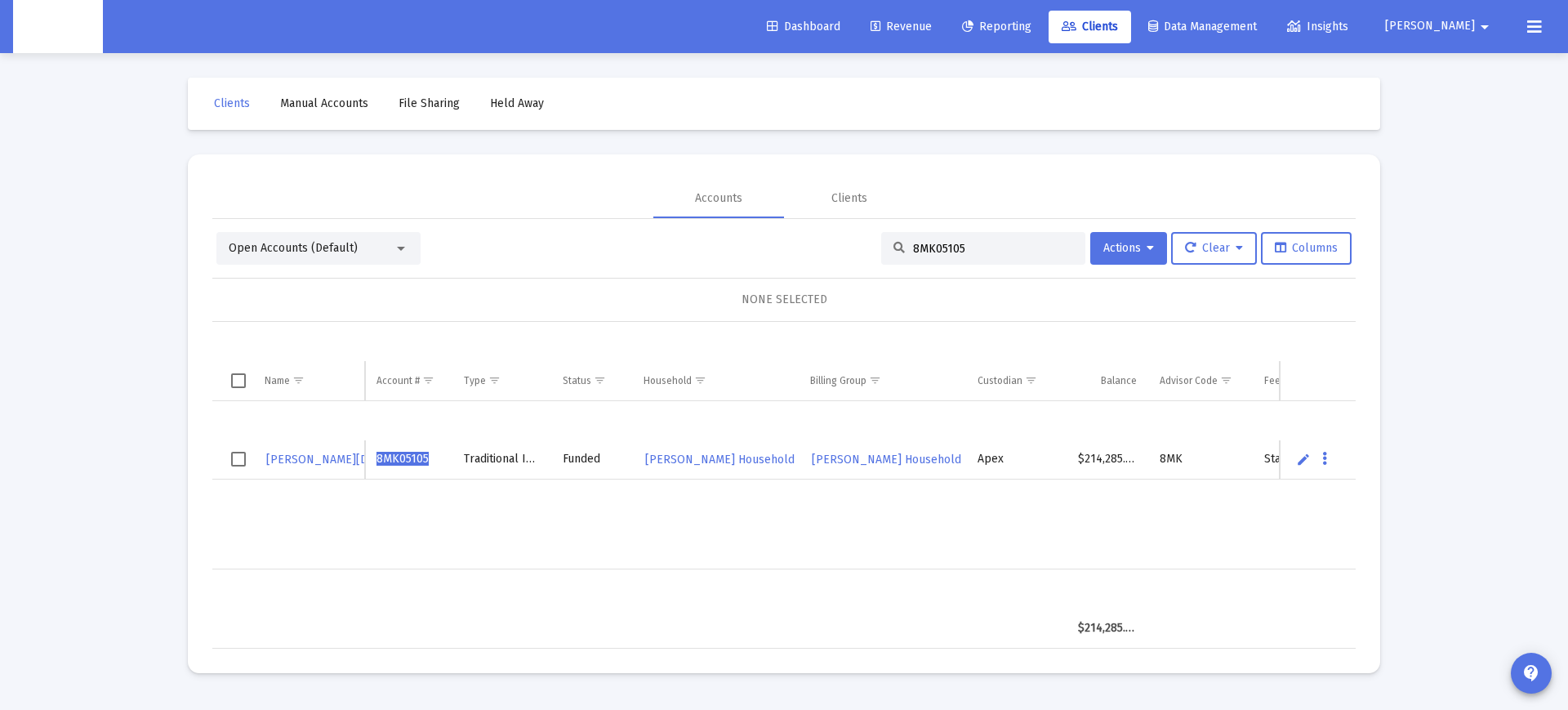
click at [921, 254] on input "8MK05105" at bounding box center [993, 249] width 160 height 14
paste input "VK05001"
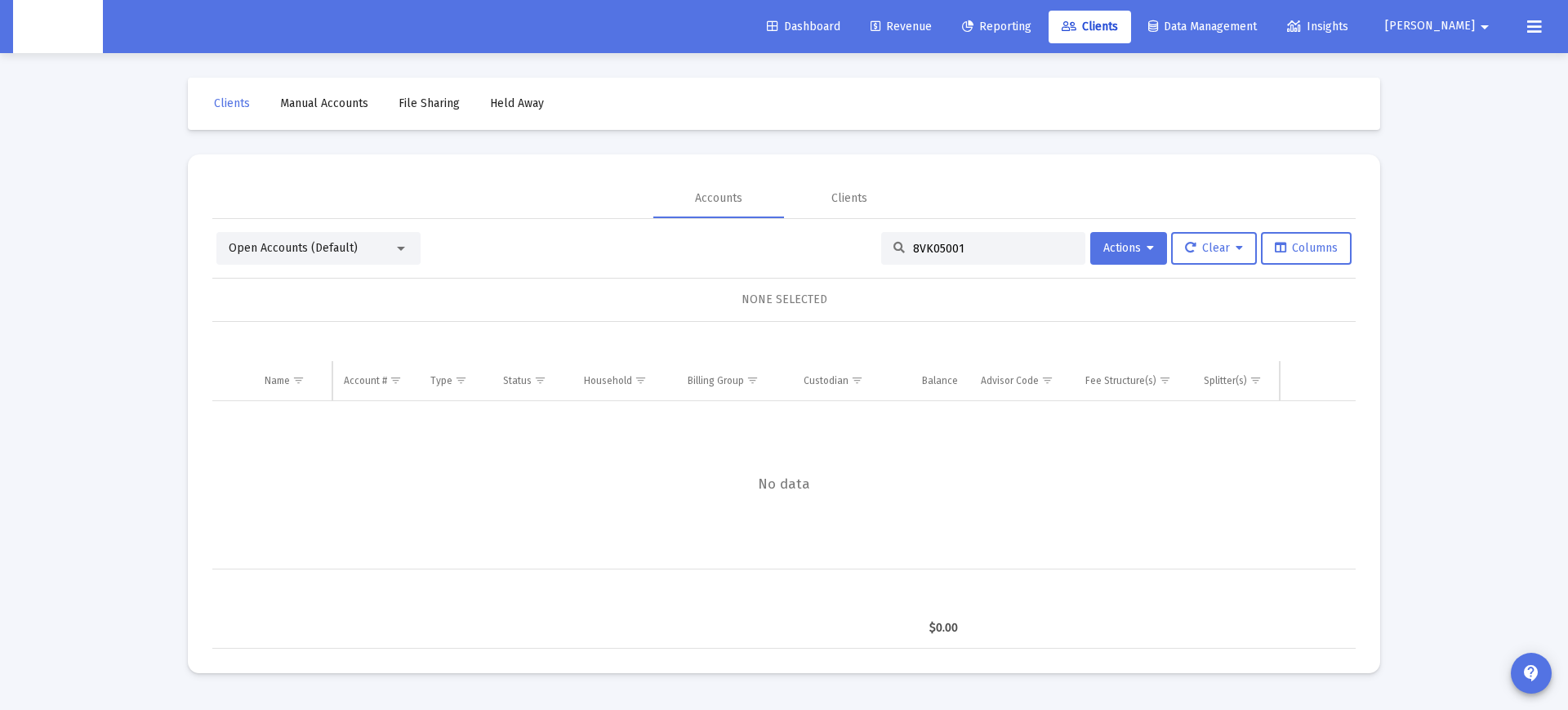
click at [369, 238] on div "Open Accounts (Default)" at bounding box center [318, 248] width 204 height 33
click at [371, 259] on div "Open Accounts (Default)" at bounding box center [318, 248] width 204 height 33
click at [376, 253] on div "Open Accounts (Default)" at bounding box center [311, 248] width 165 height 16
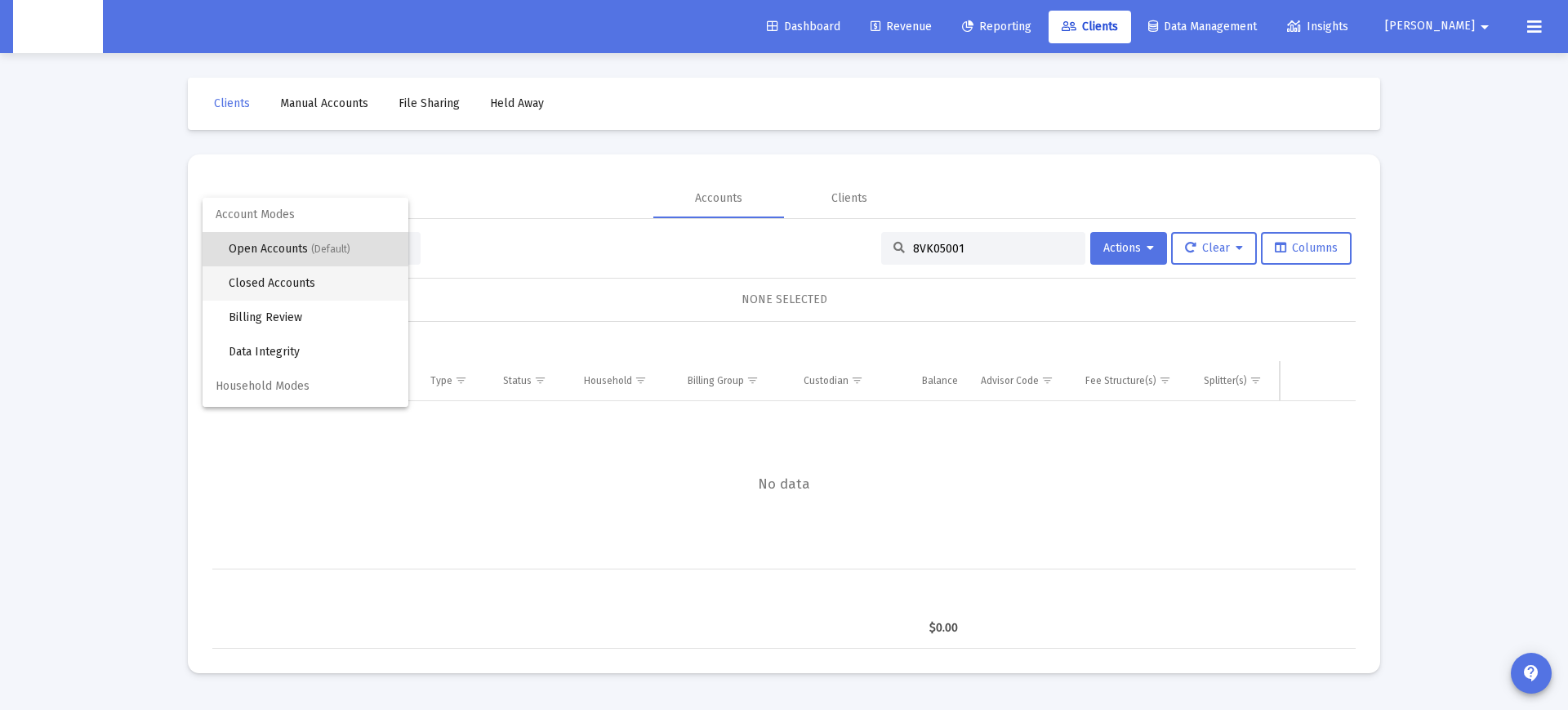
click at [338, 291] on span "Closed Accounts" at bounding box center [312, 283] width 166 height 34
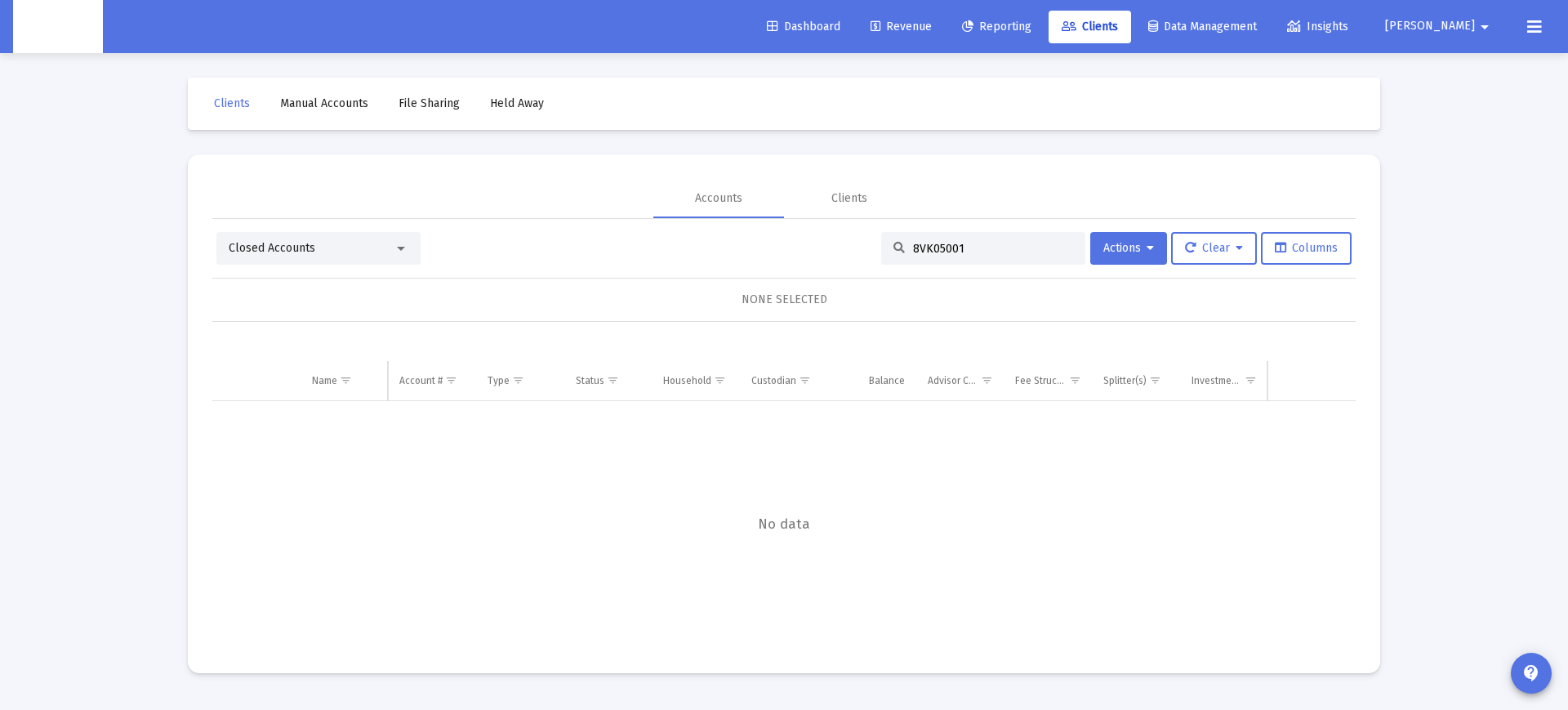
click at [943, 251] on input "8VK05001" at bounding box center [993, 249] width 160 height 14
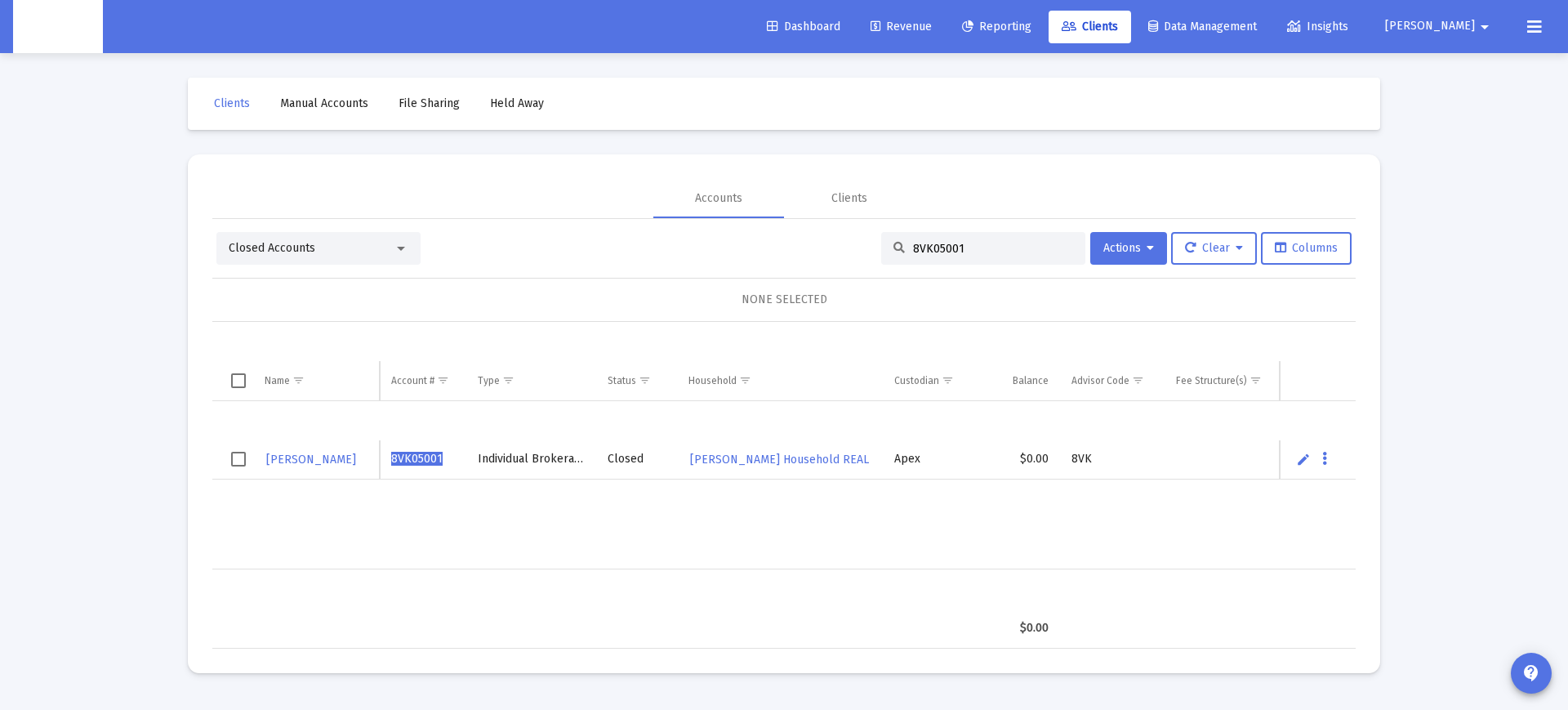
click at [929, 248] on input "8VK05001" at bounding box center [993, 249] width 160 height 14
paste input "4QN05037"
click at [784, 502] on div "CHRISTA CISON 4QN05037 Traditional IRA Closed Christa Cison's Household Apex $0…" at bounding box center [855, 486] width 1286 height 168
click at [928, 250] on input "4QN05037" at bounding box center [993, 249] width 160 height 14
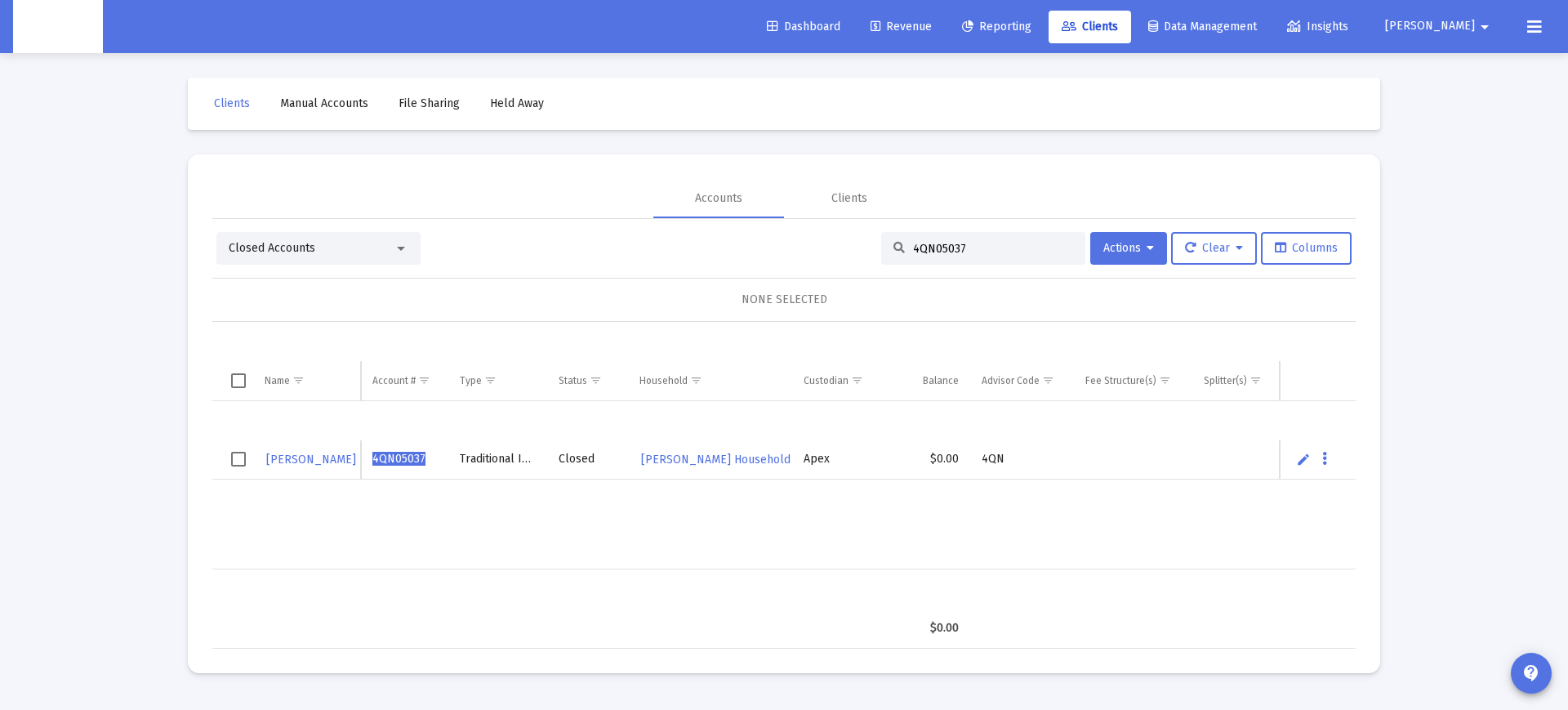
click at [928, 250] on input "4QN05037" at bounding box center [993, 249] width 160 height 14
paste input "241425268"
type input "241425268"
click at [611, 556] on div "KELSEY HENDRICKS 241425268 Rollover IRA Closed MC Accounts Fidelity $0.00 G4021…" at bounding box center [829, 486] width 1234 height 168
click at [574, 460] on div "Closed" at bounding box center [595, 459] width 58 height 16
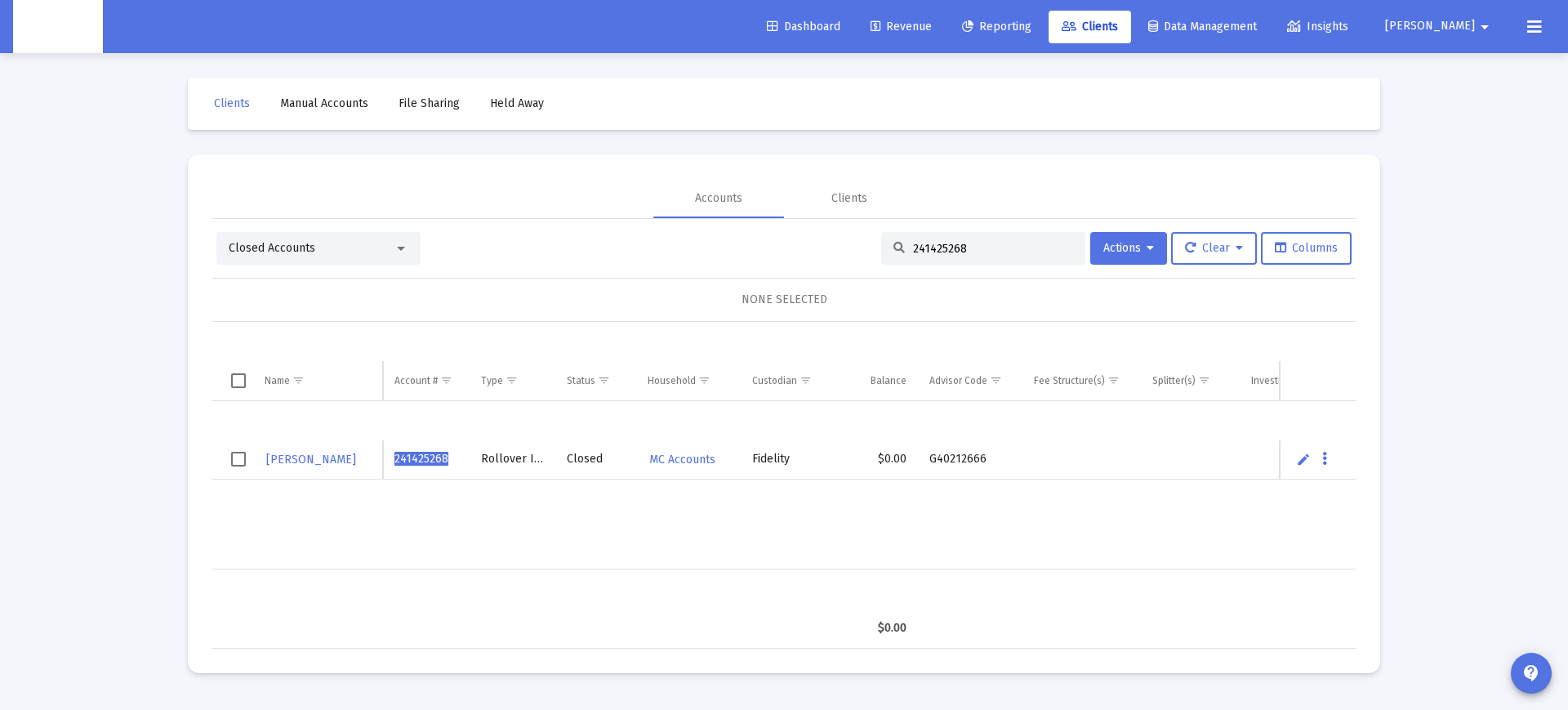
click at [574, 460] on div "Closed" at bounding box center [595, 459] width 58 height 16
click at [592, 468] on td "Closed" at bounding box center [595, 460] width 81 height 39
